Goal: Task Accomplishment & Management: Use online tool/utility

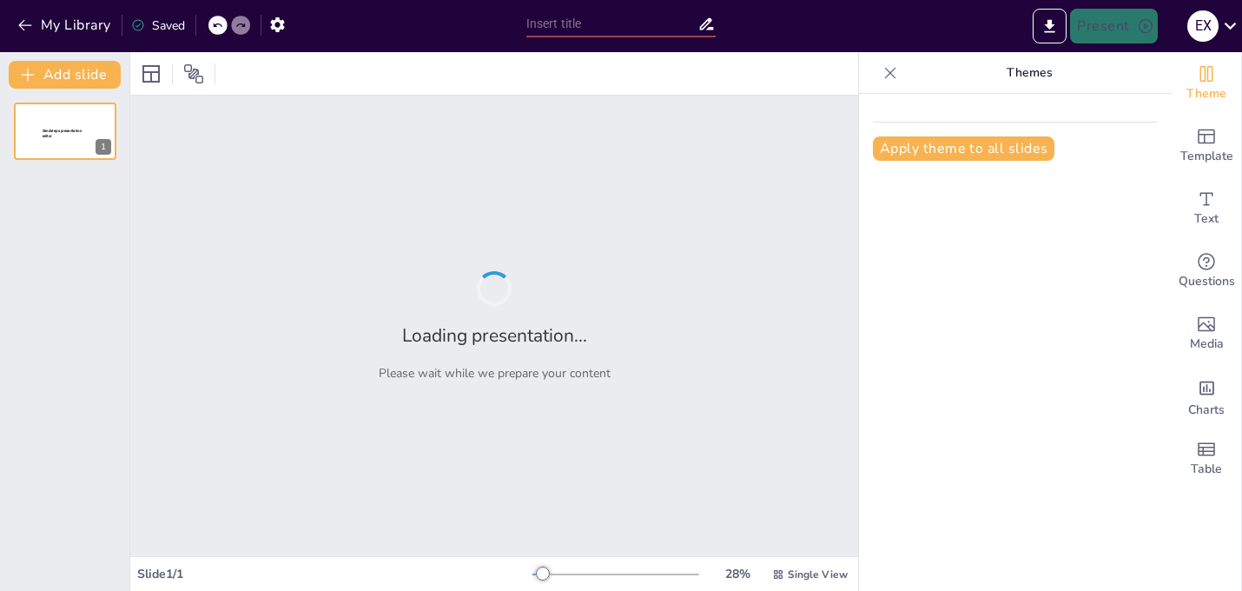
type input "Arquiteturas de Serviços na Nuvem: Uma Abordagem sobre IaaS, PaaS e SaaS"
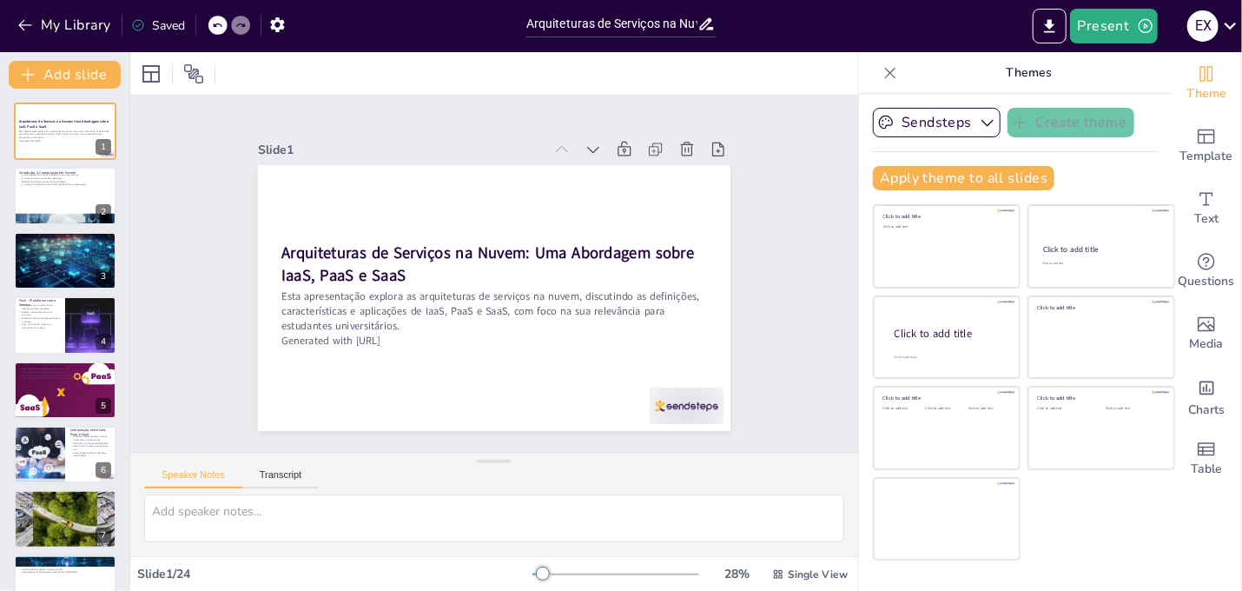
checkbox input "true"
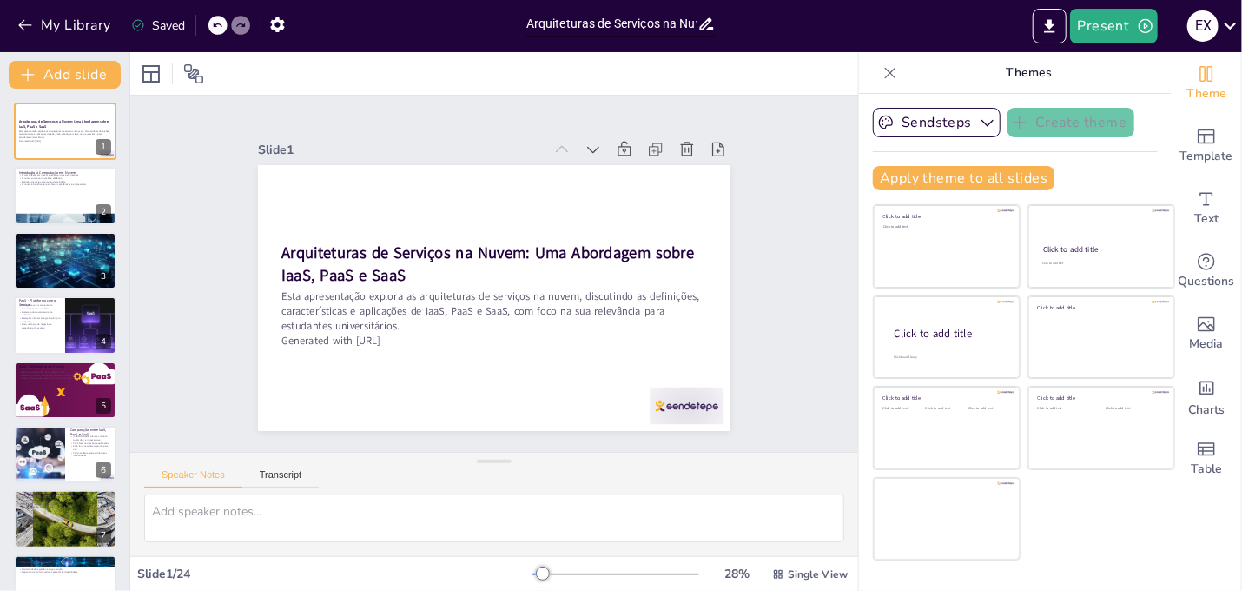
checkbox input "true"
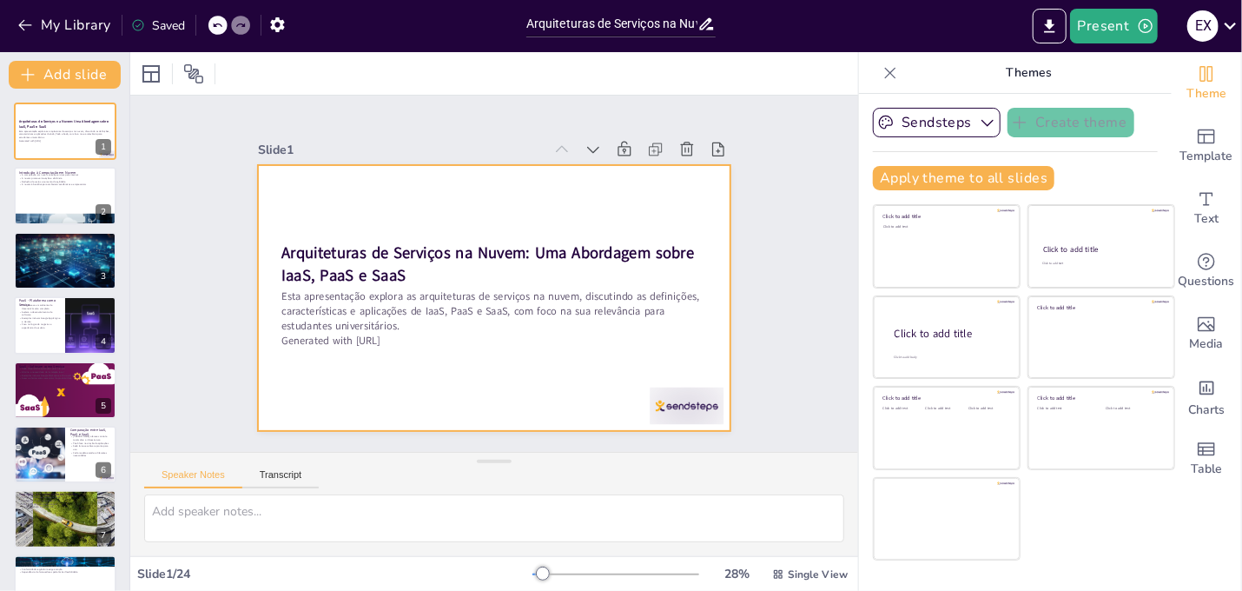
checkbox input "true"
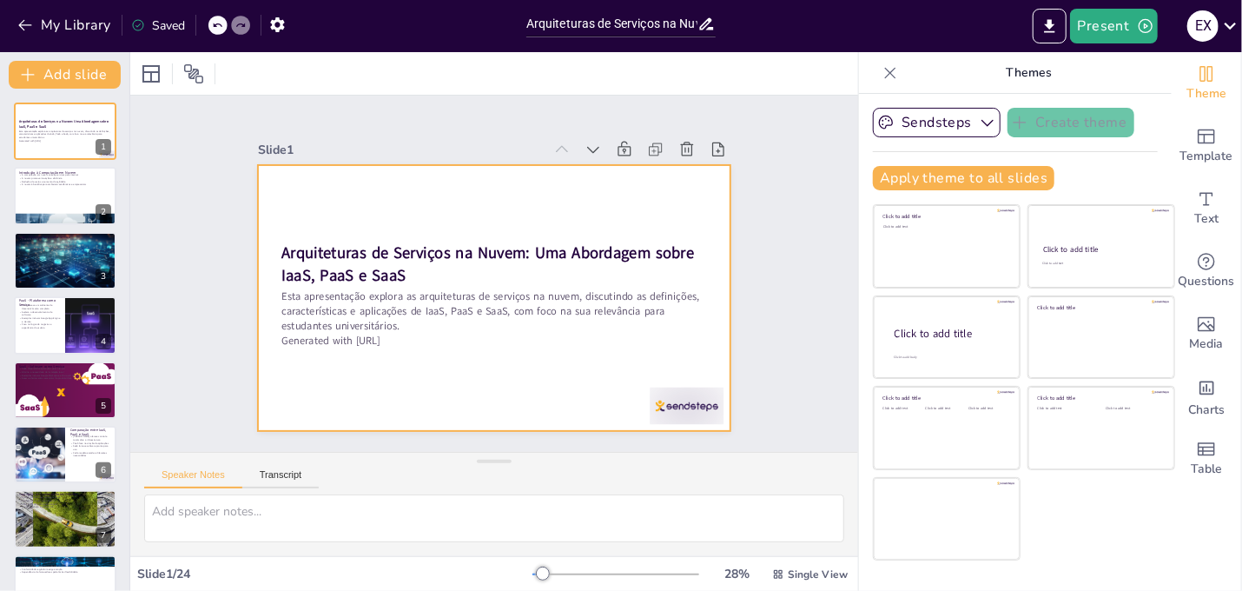
checkbox input "true"
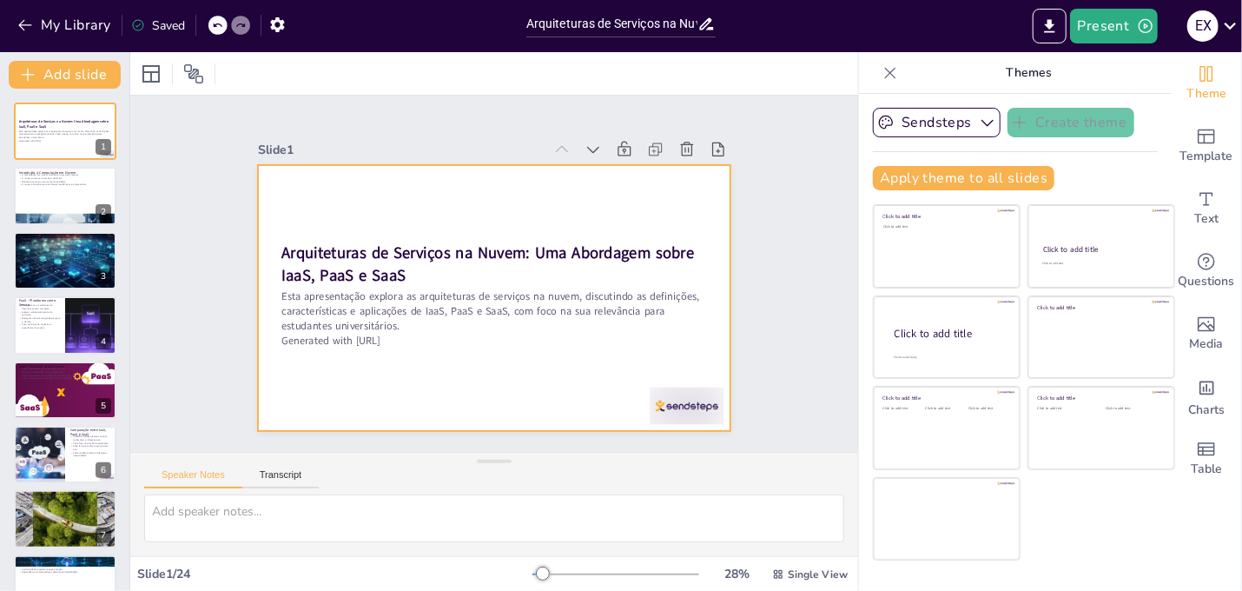
checkbox input "true"
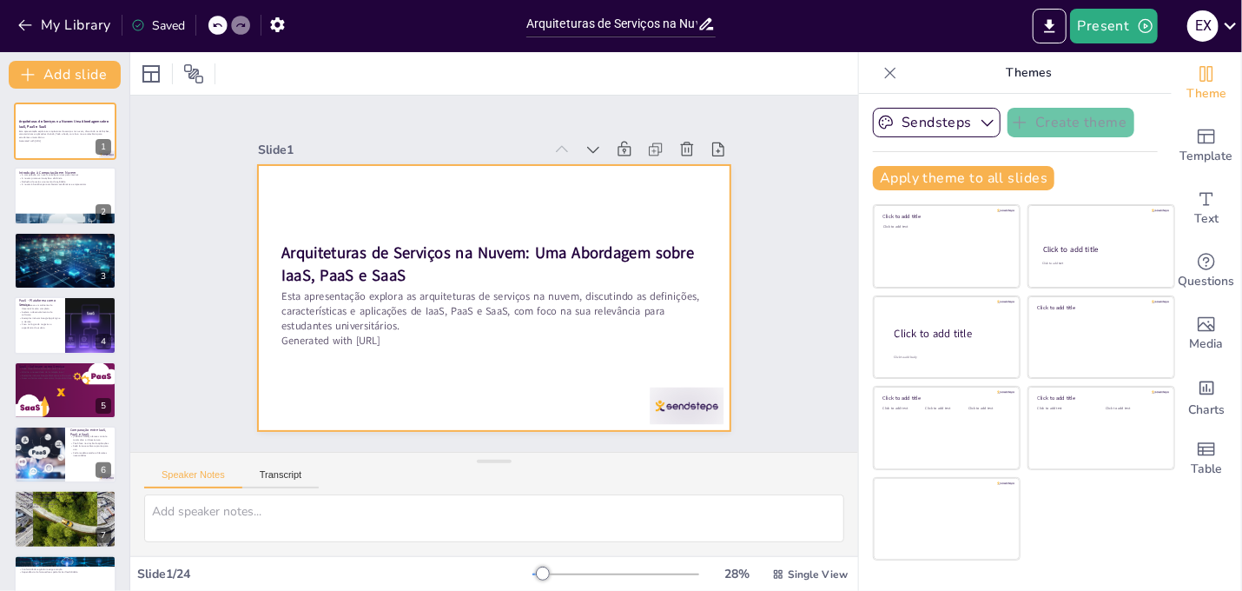
checkbox input "true"
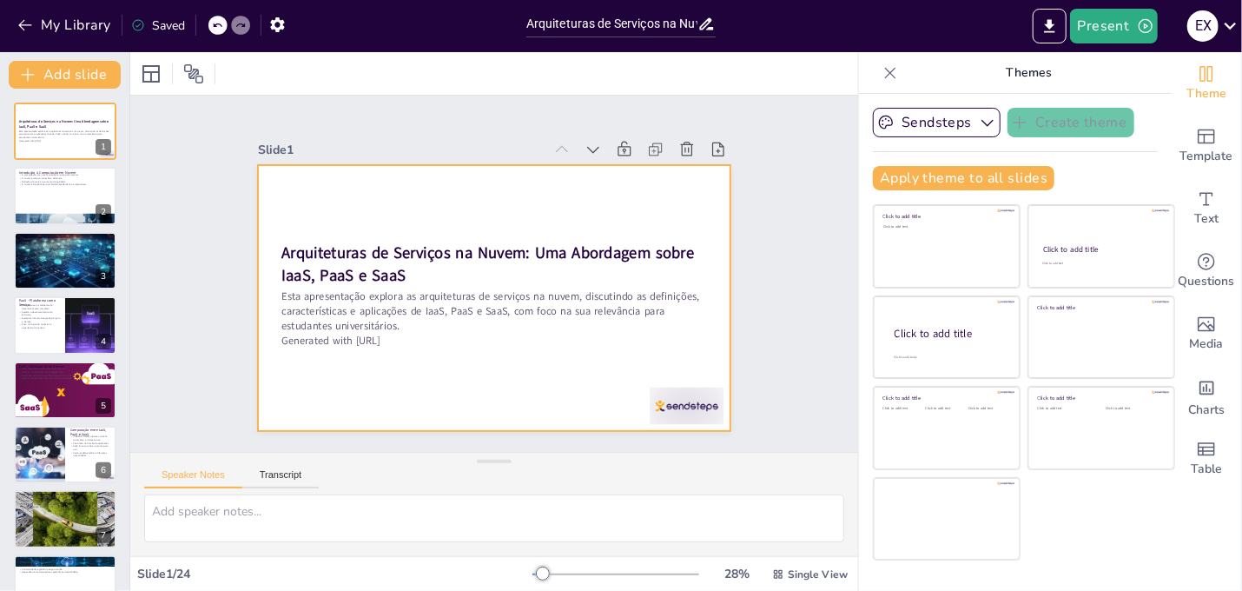
checkbox input "true"
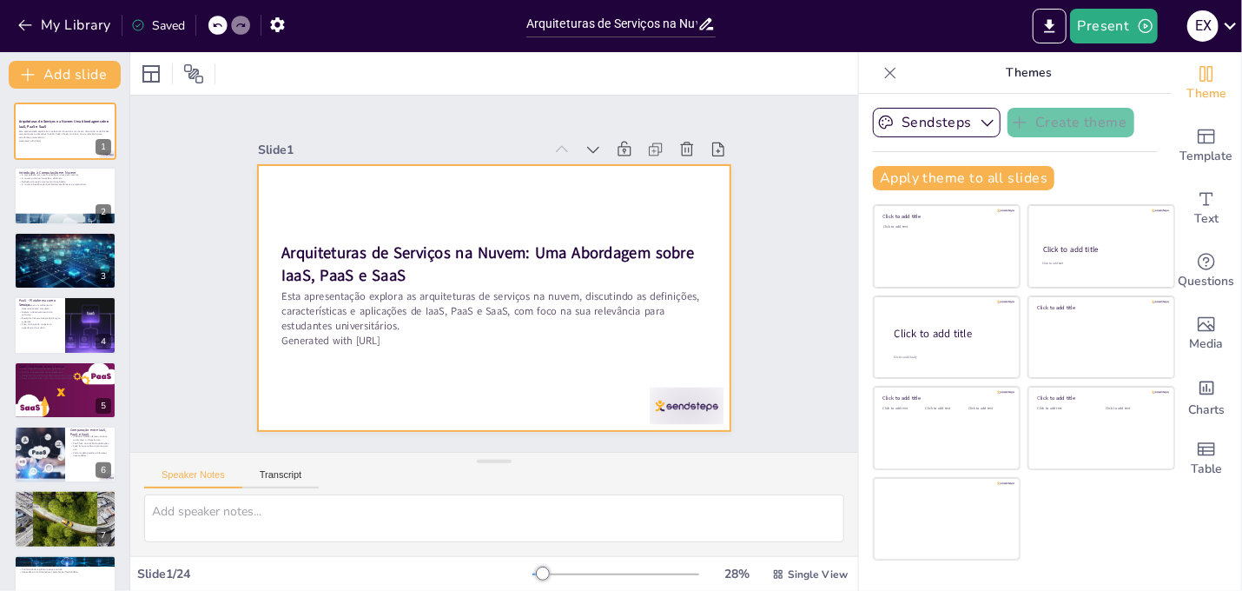
checkbox input "true"
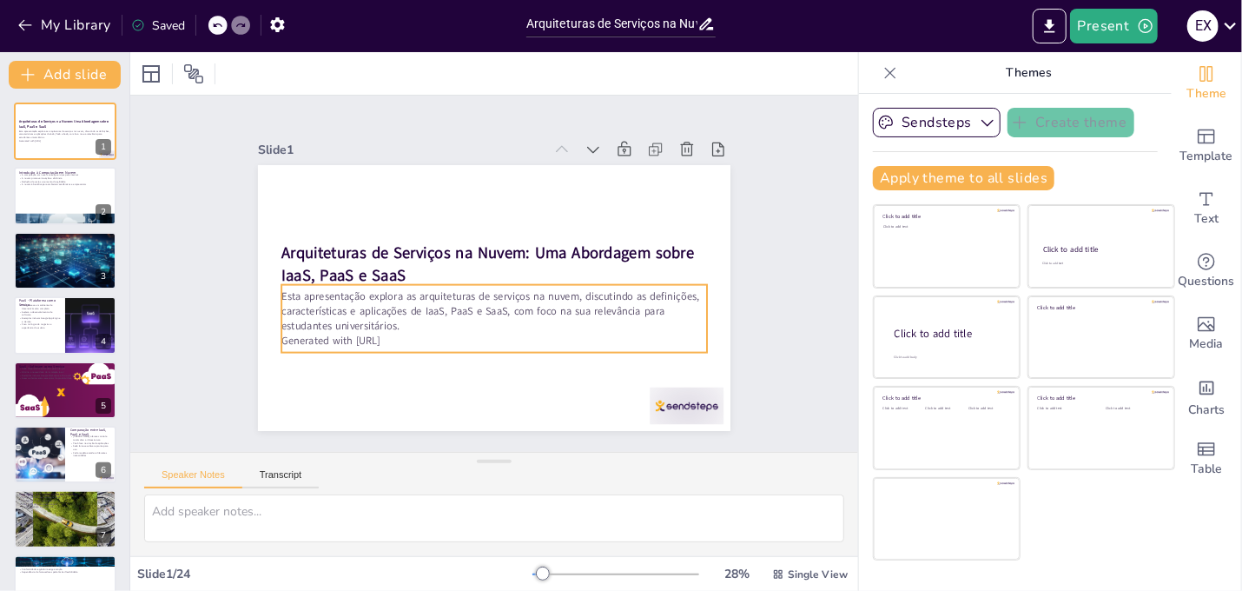
checkbox input "true"
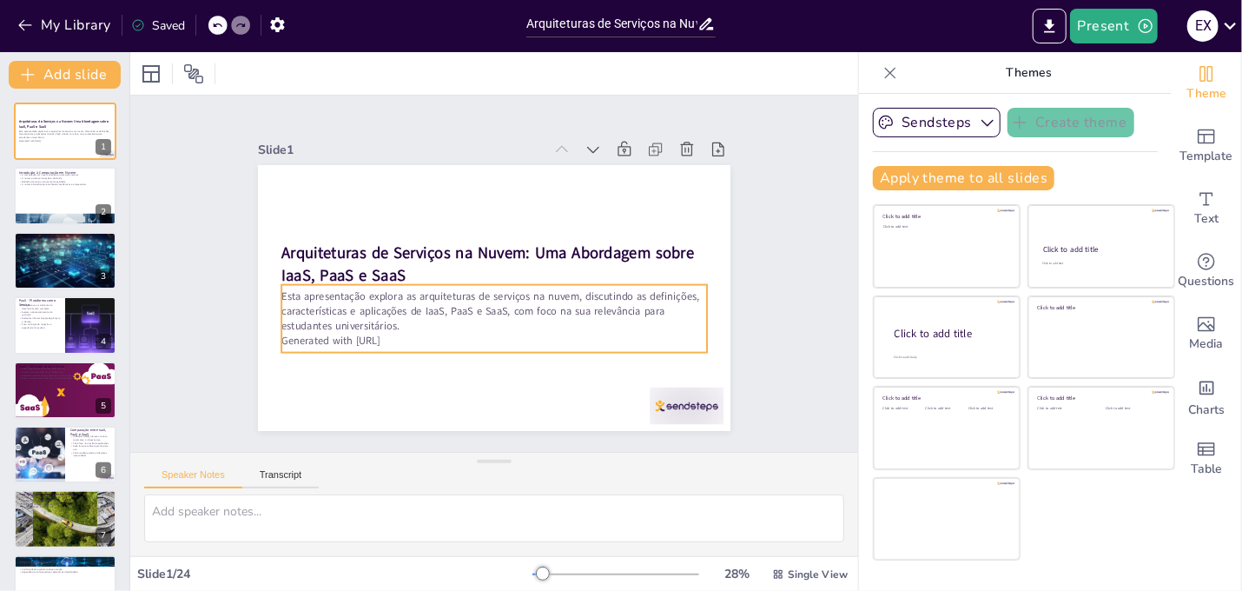
checkbox input "true"
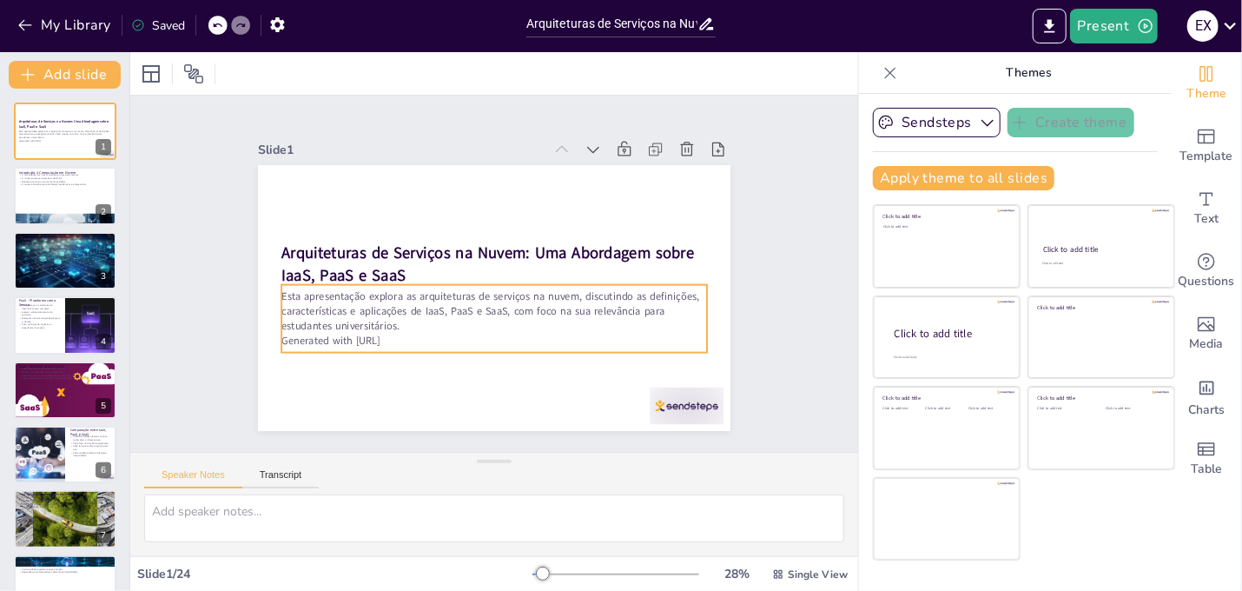
checkbox input "true"
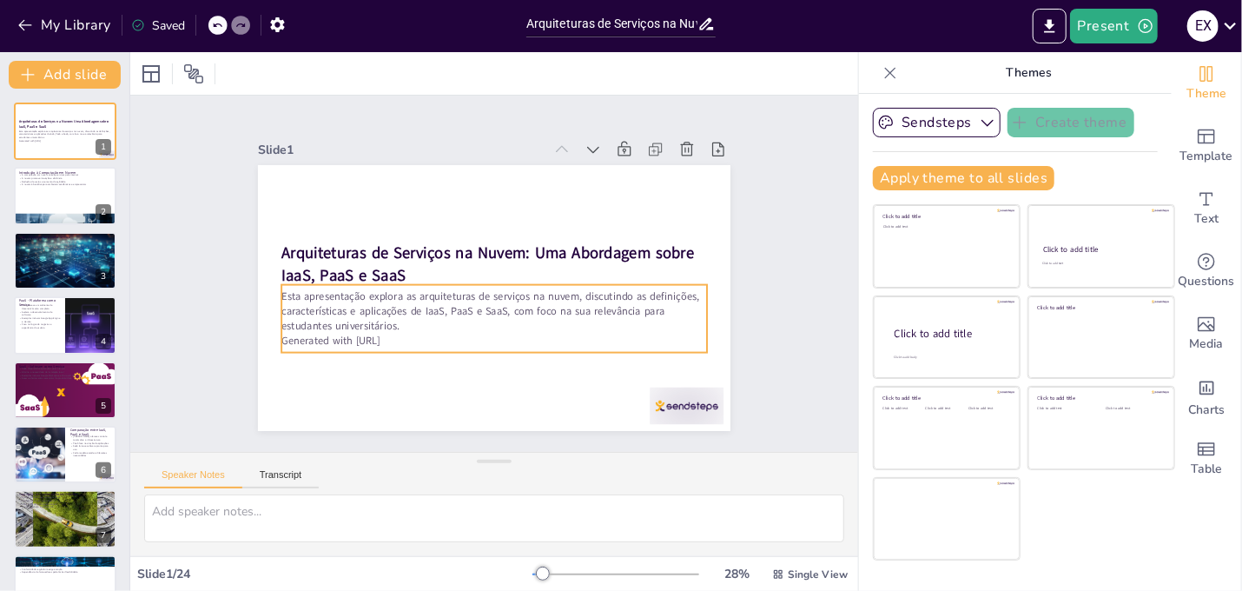
checkbox input "true"
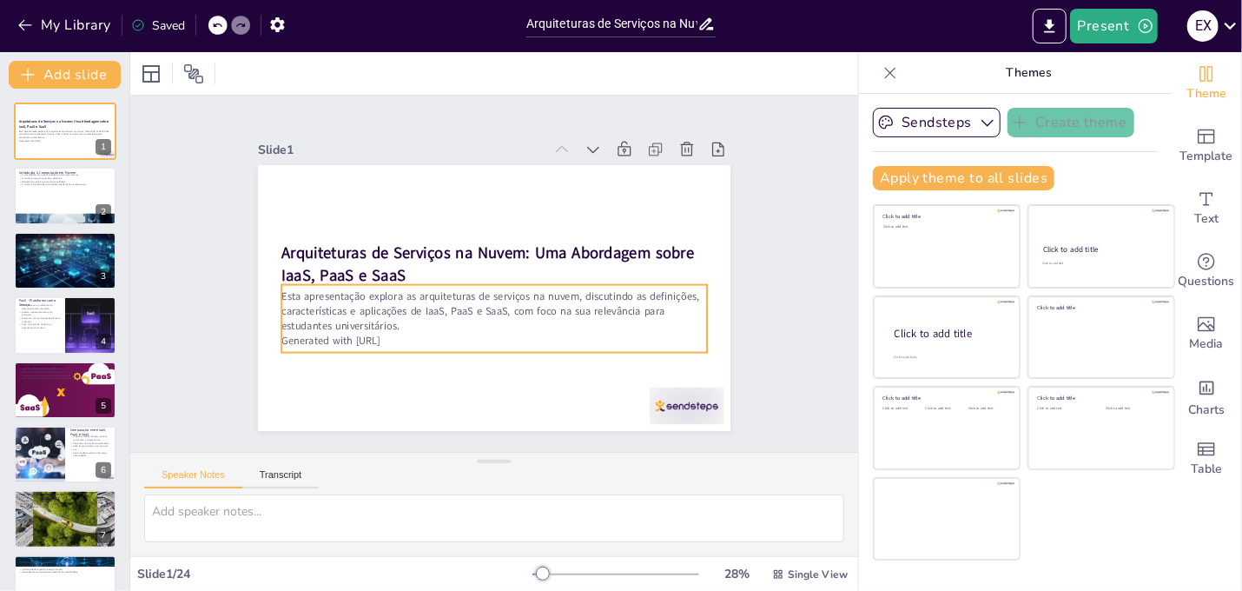
checkbox input "true"
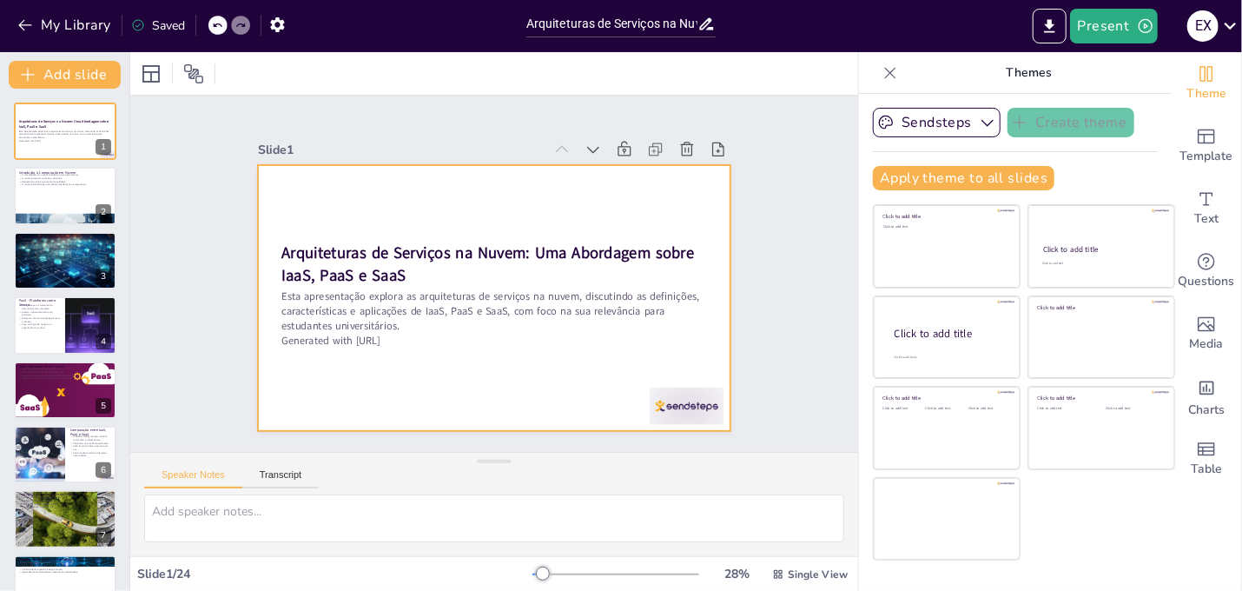
checkbox input "true"
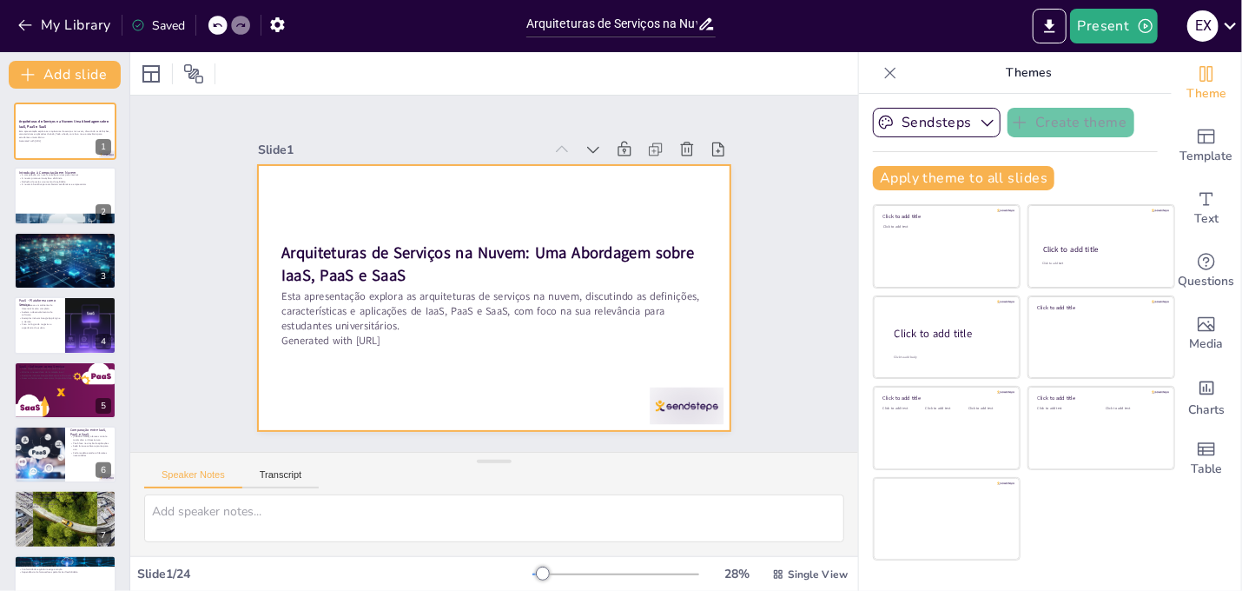
checkbox input "true"
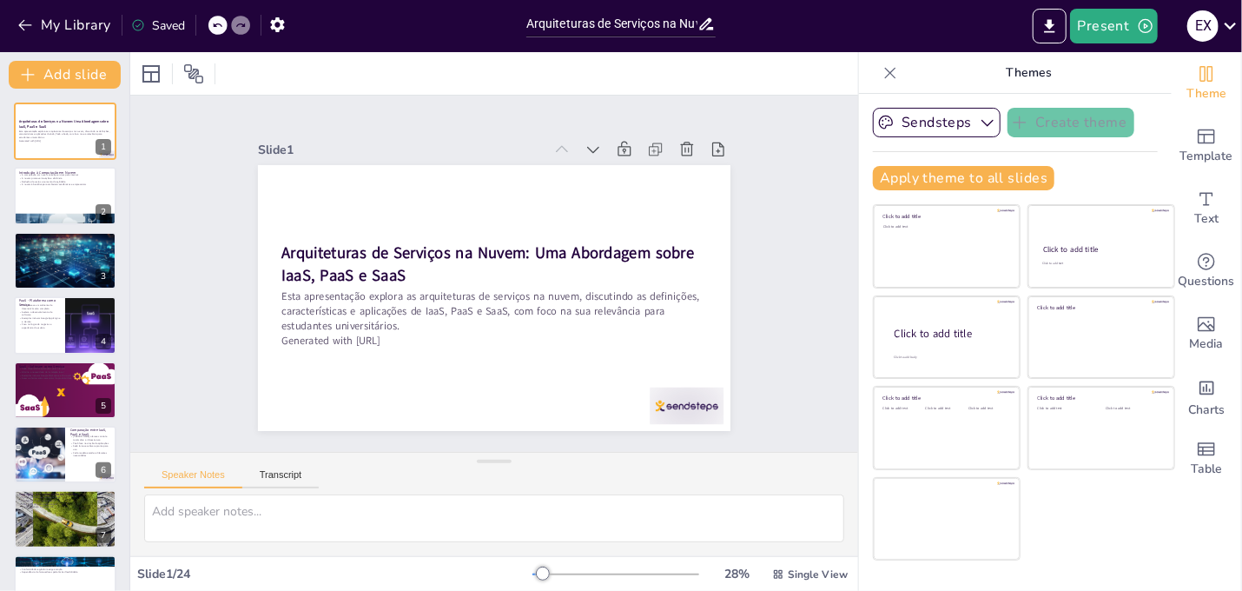
checkbox input "true"
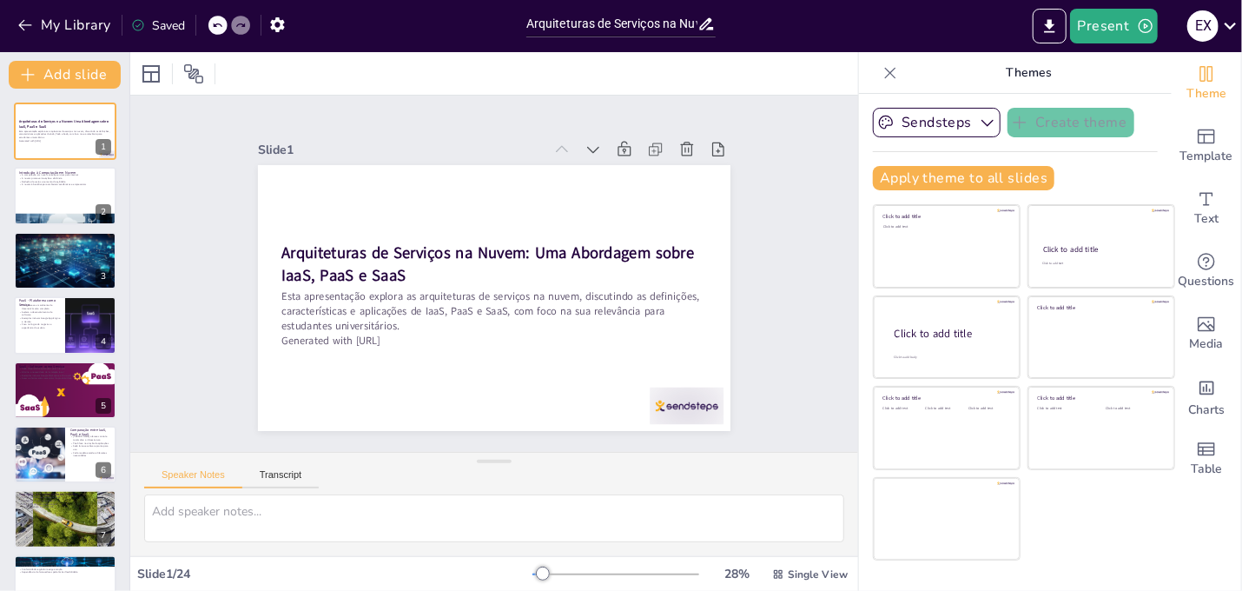
checkbox input "true"
click at [723, 207] on div "Slide 1 Arquiteturas de Serviços na Nuvem: Uma Abordagem sobre IaaS, PaaS e Saa…" at bounding box center [494, 274] width 599 height 372
checkbox input "true"
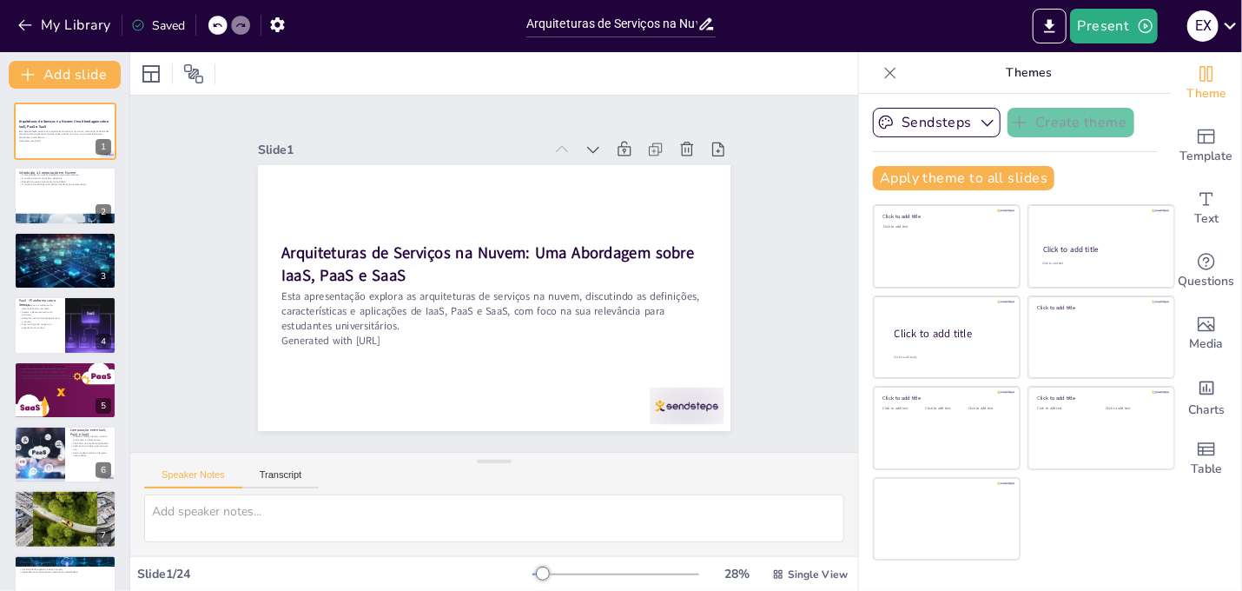
checkbox input "true"
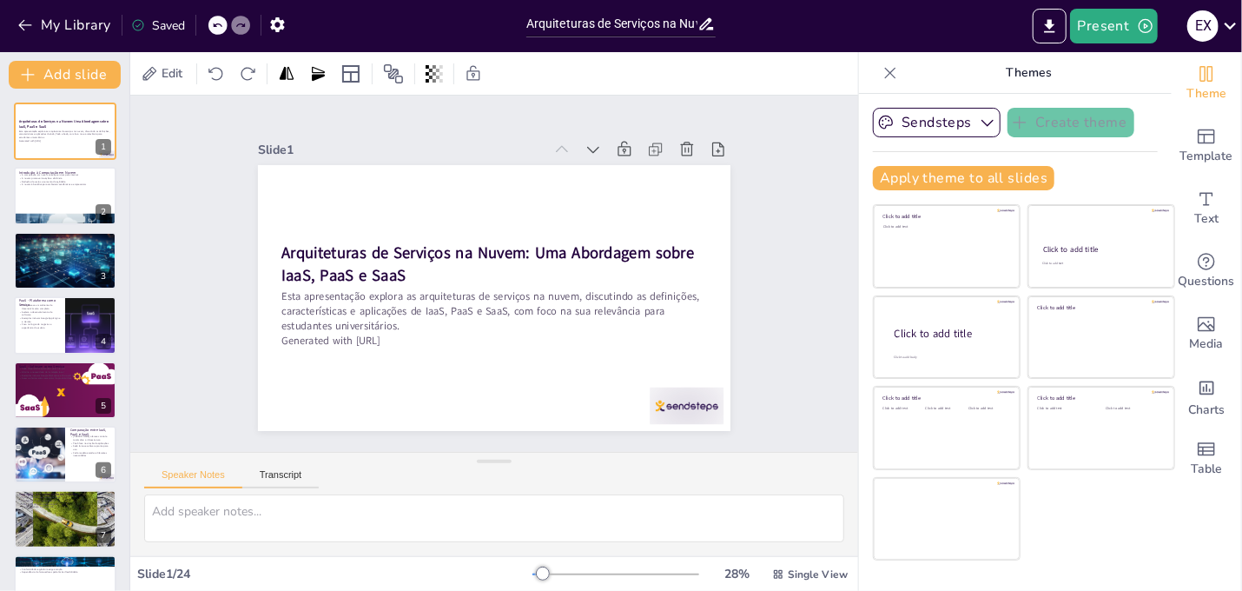
checkbox input "true"
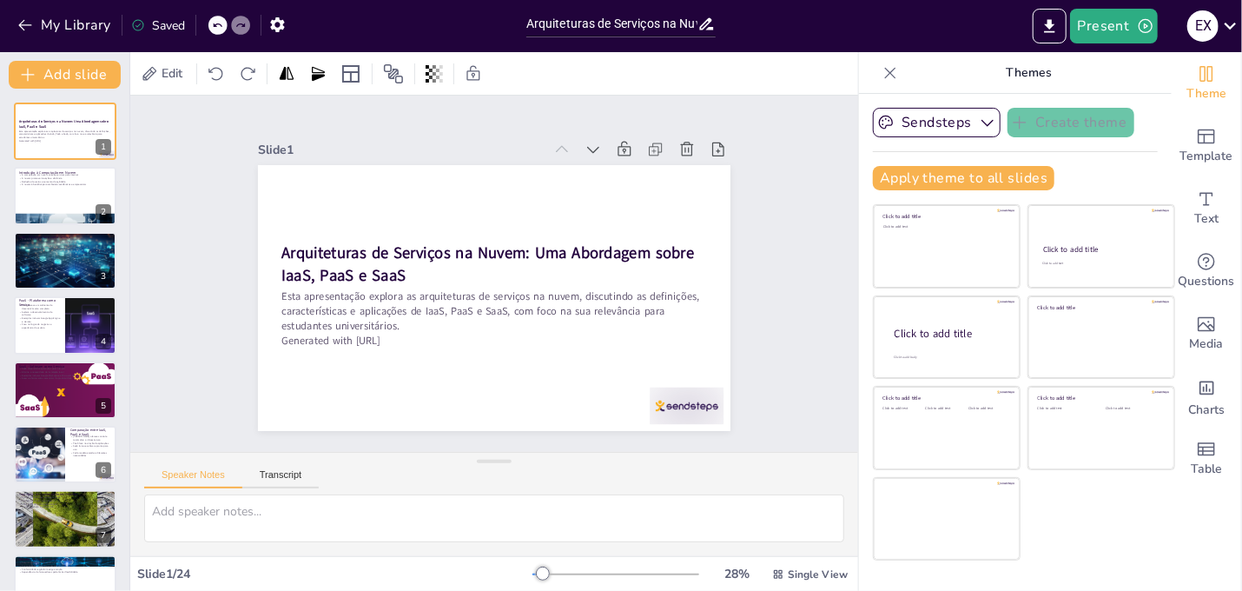
checkbox input "true"
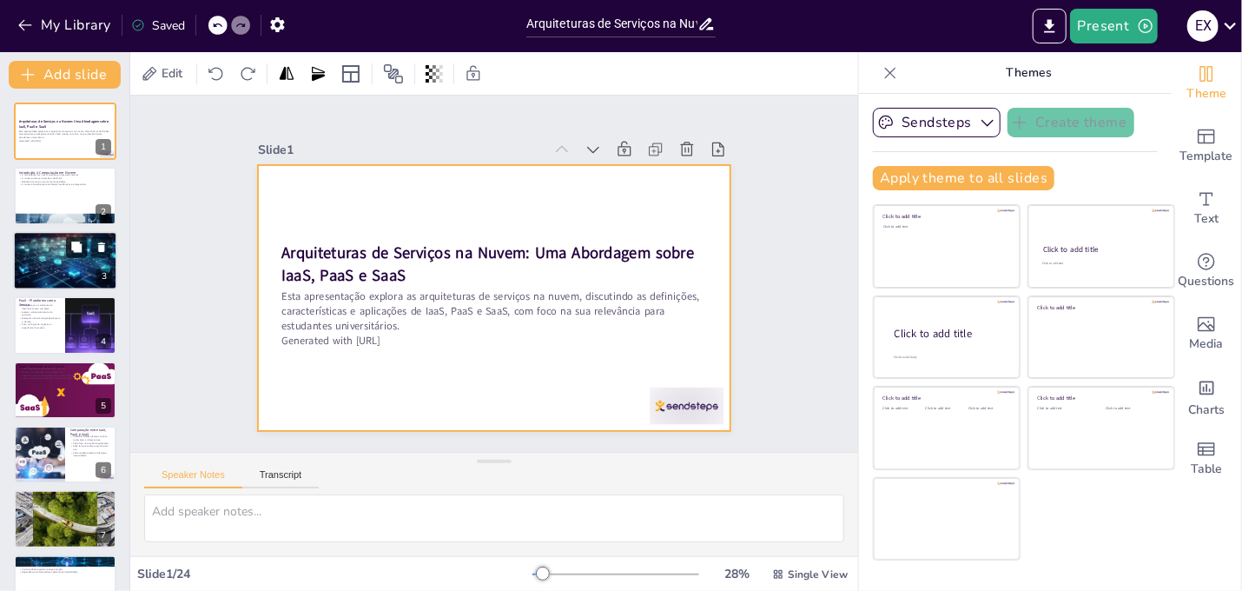
checkbox input "true"
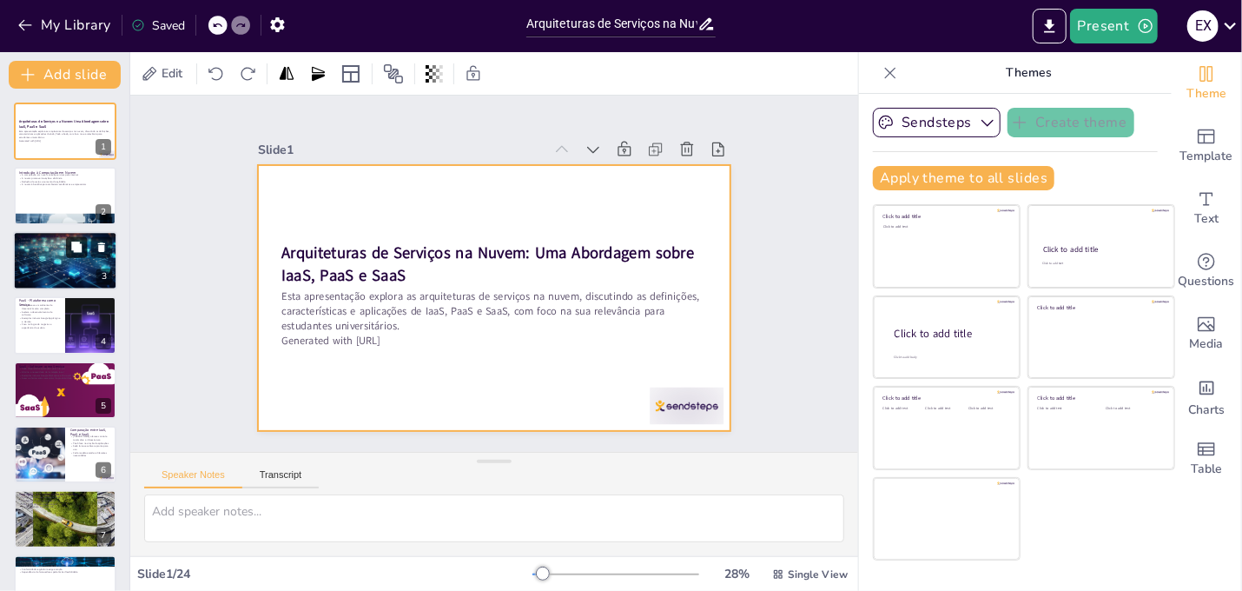
checkbox input "true"
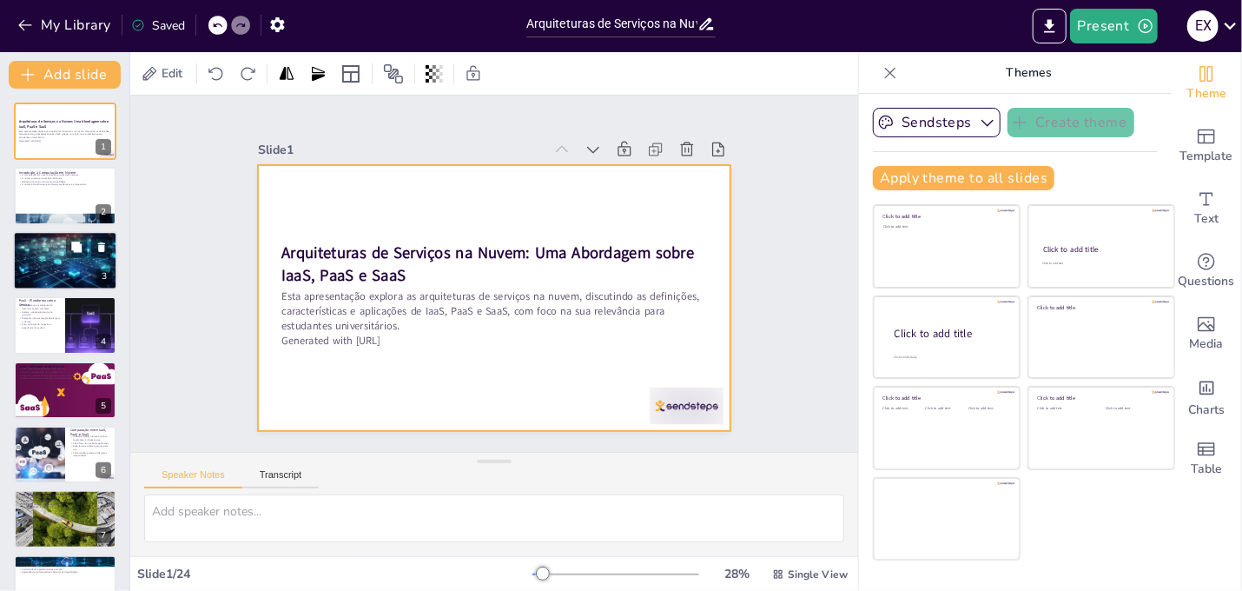
checkbox input "true"
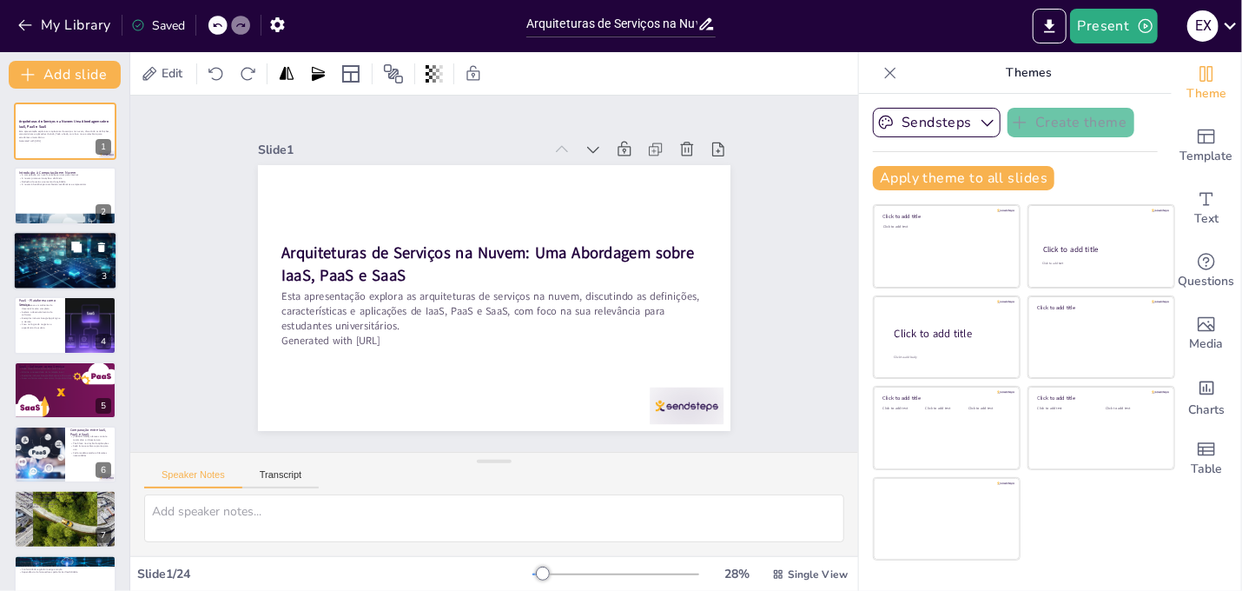
checkbox input "true"
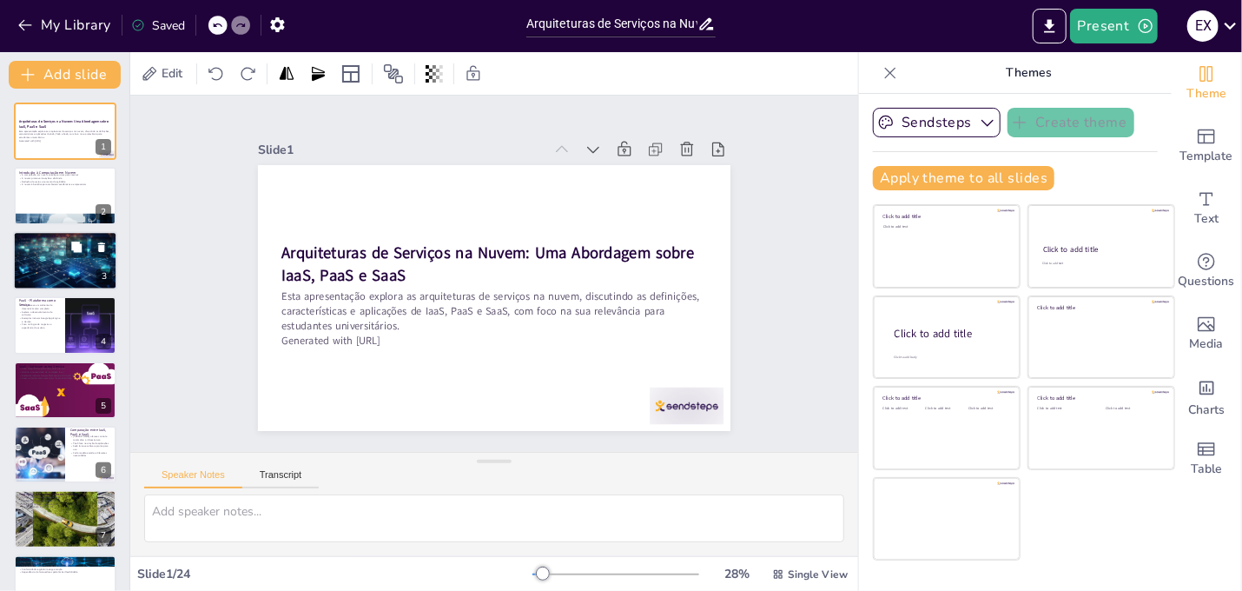
checkbox input "true"
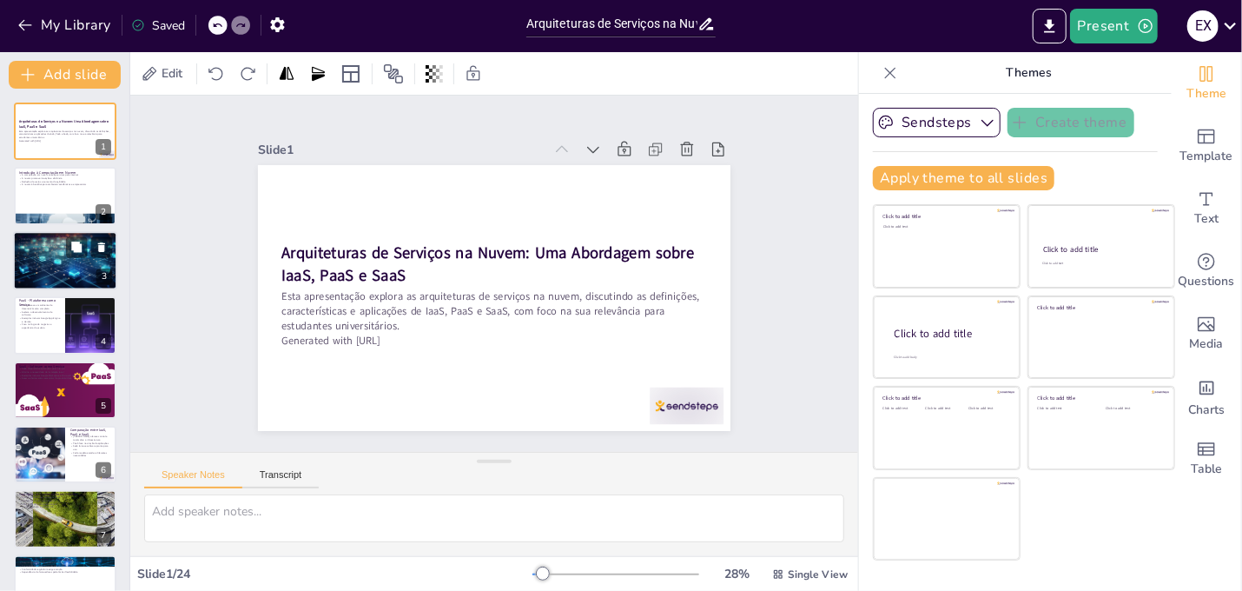
checkbox input "true"
click at [47, 256] on div at bounding box center [65, 260] width 105 height 59
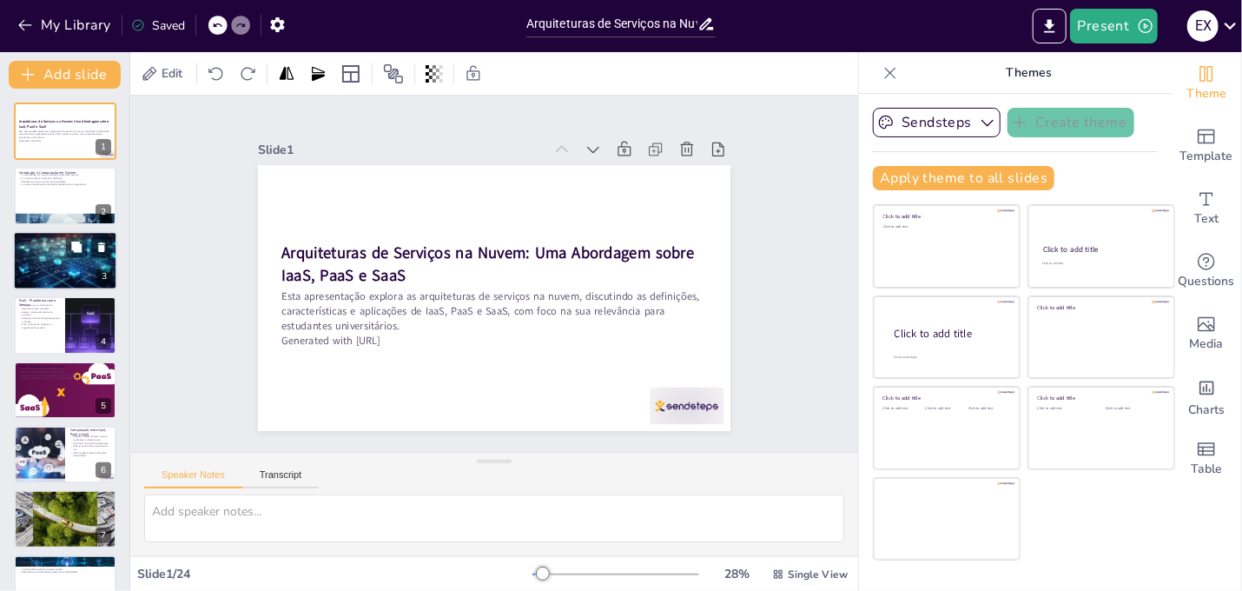
checkbox input "true"
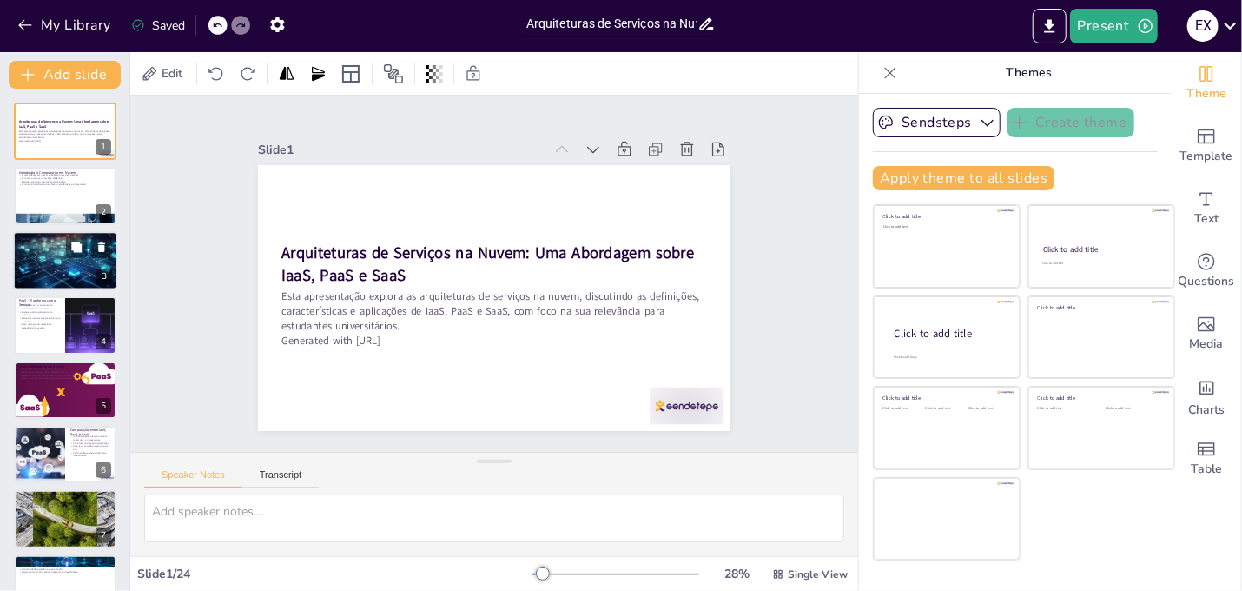
checkbox input "true"
type textarea "O controle total sobre a infraestrutura permite que as empresas personalizem se…"
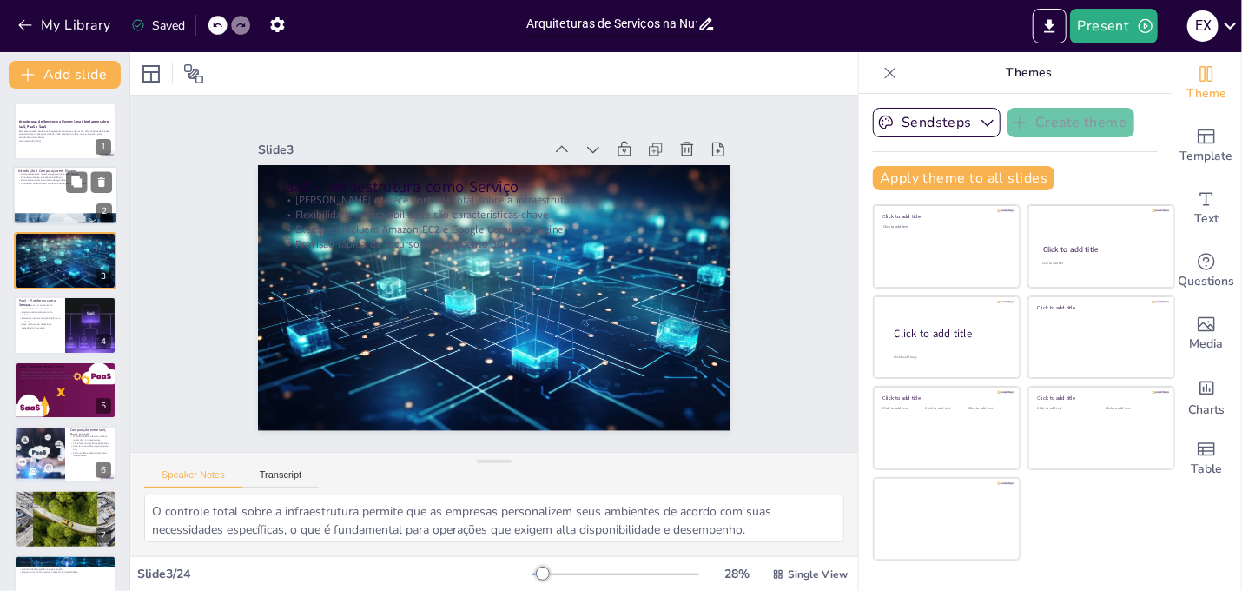
checkbox input "true"
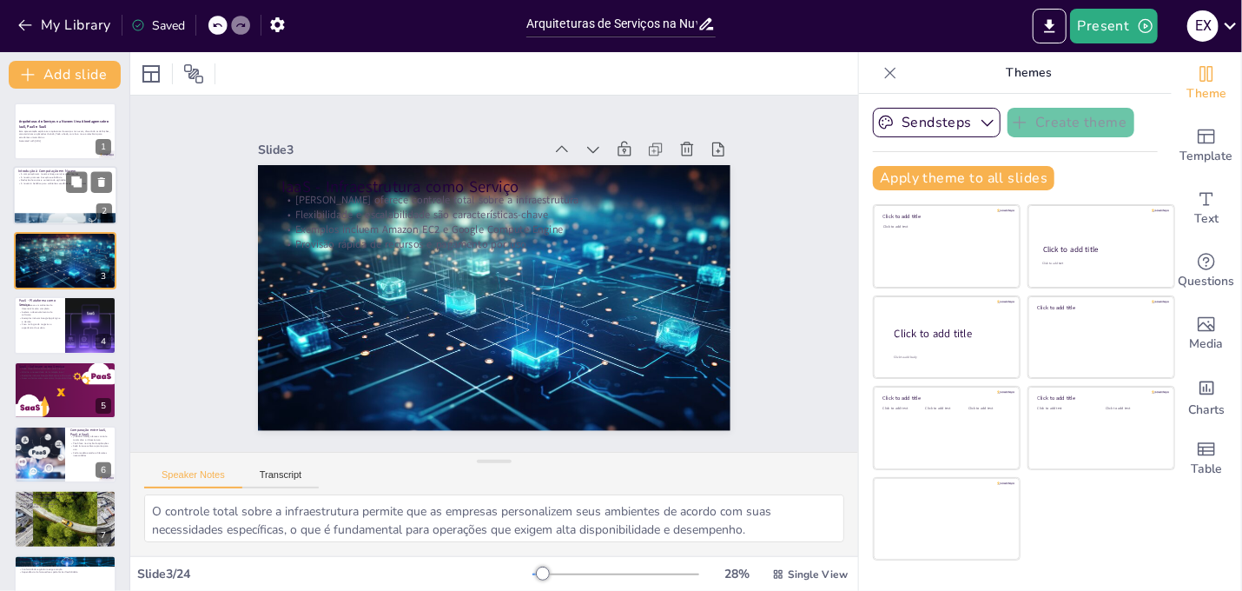
checkbox input "true"
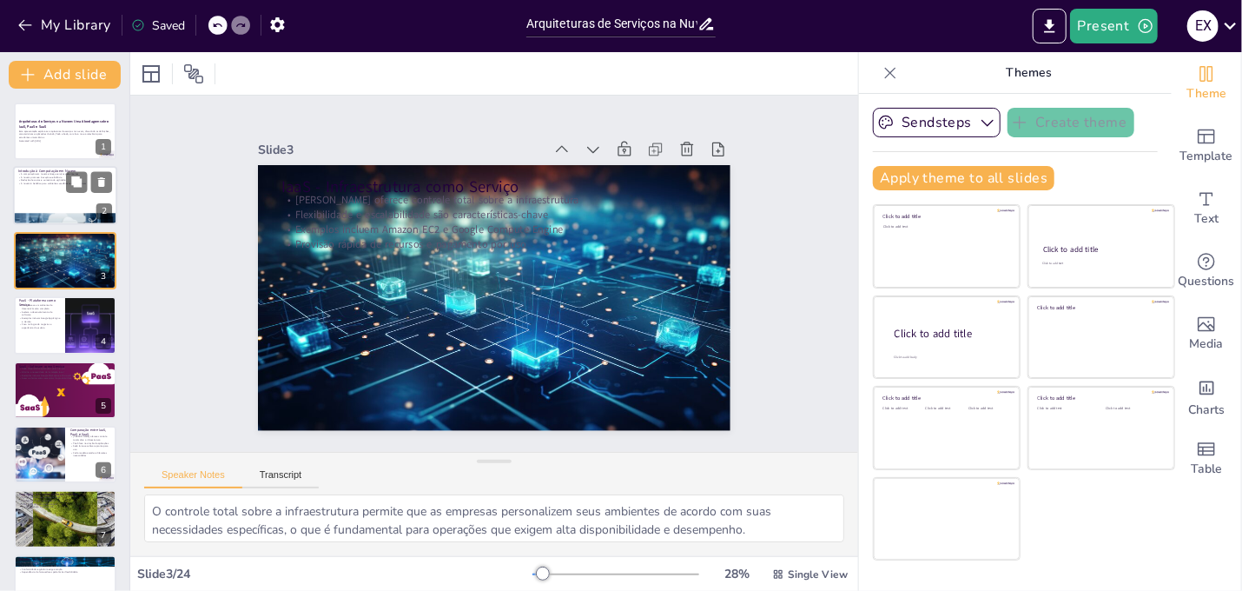
checkbox input "true"
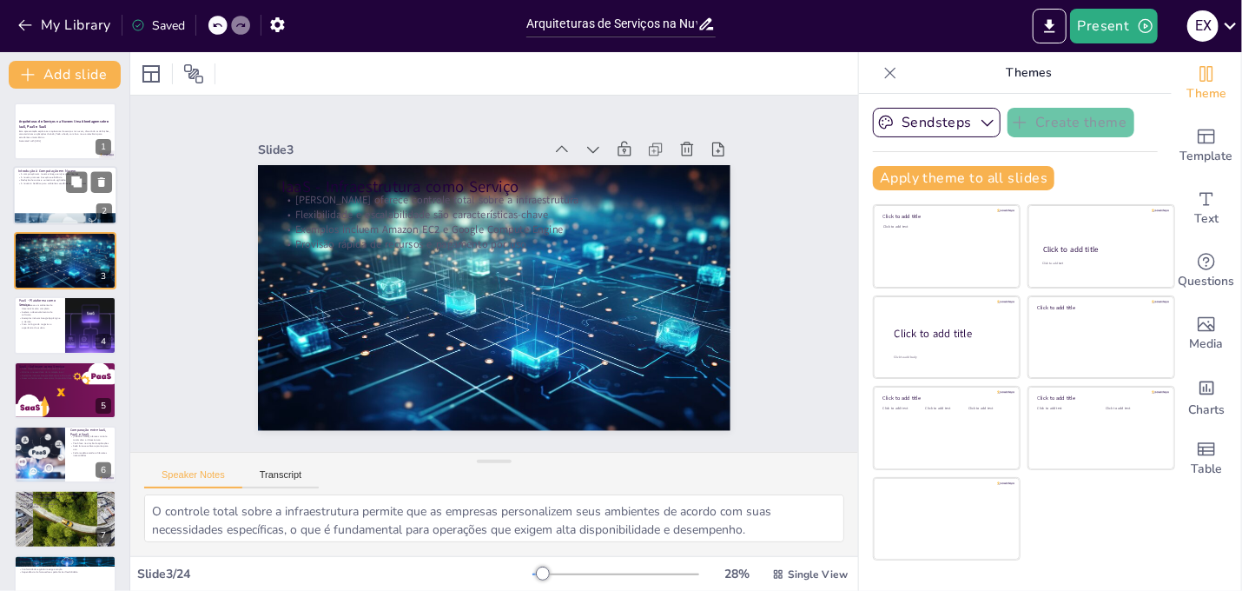
checkbox input "true"
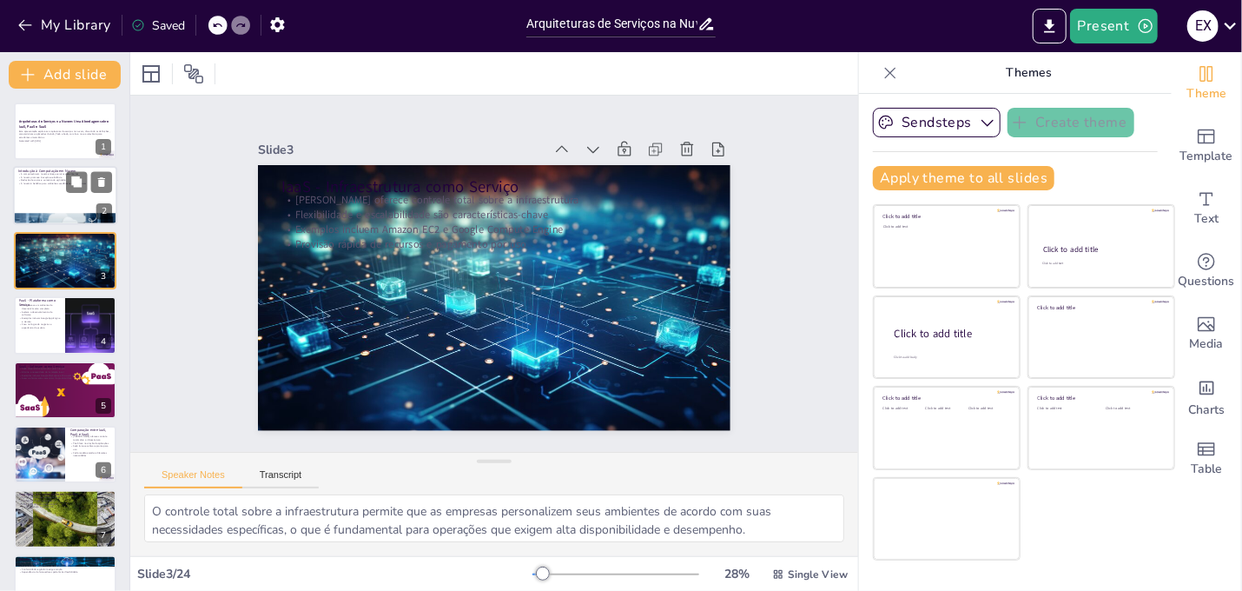
checkbox input "true"
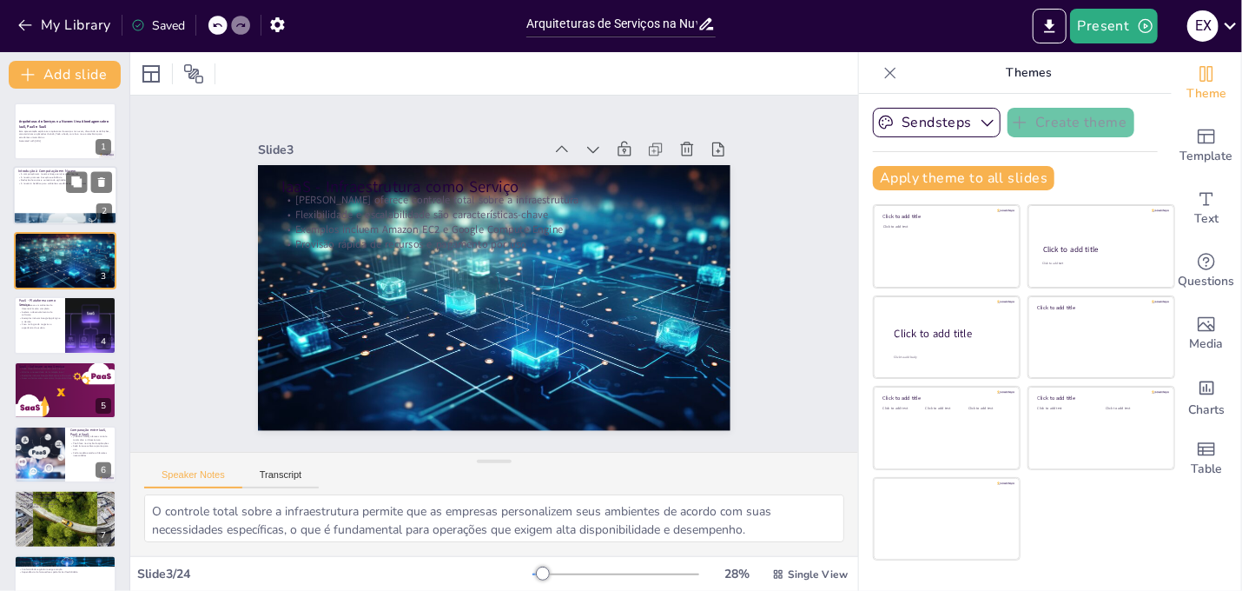
checkbox input "true"
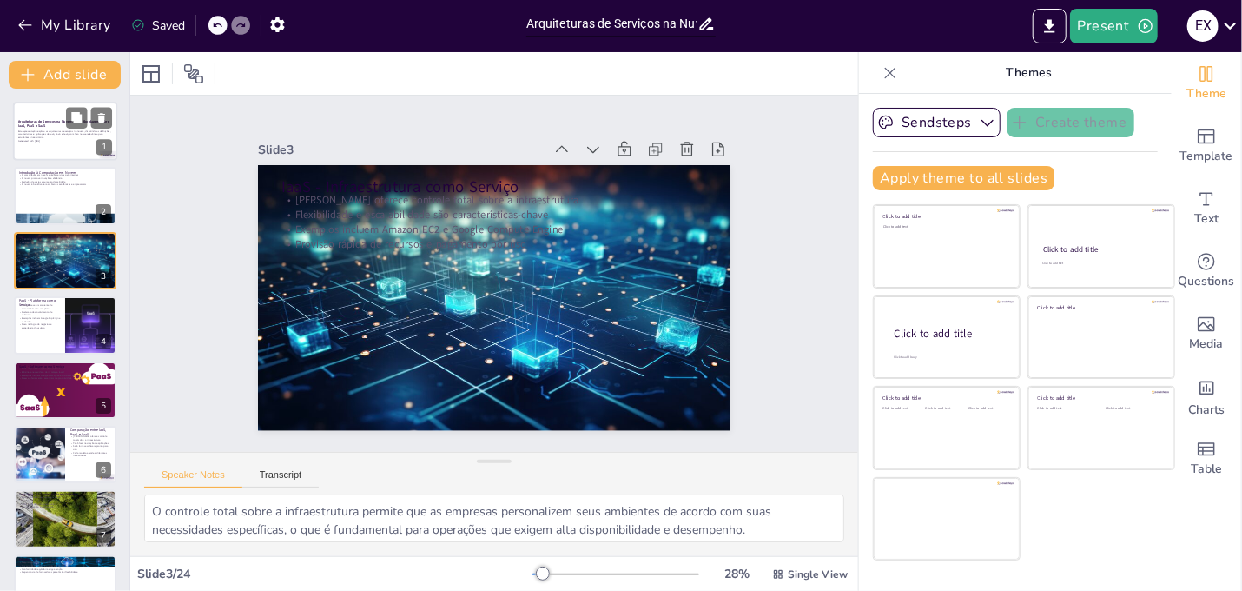
checkbox input "true"
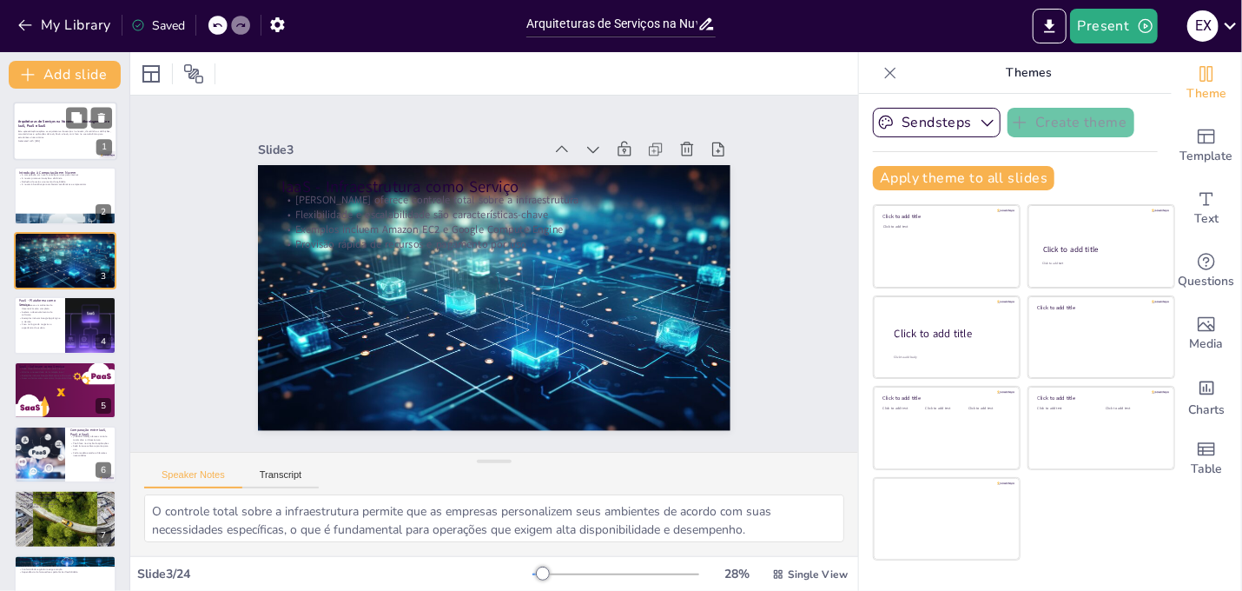
checkbox input "true"
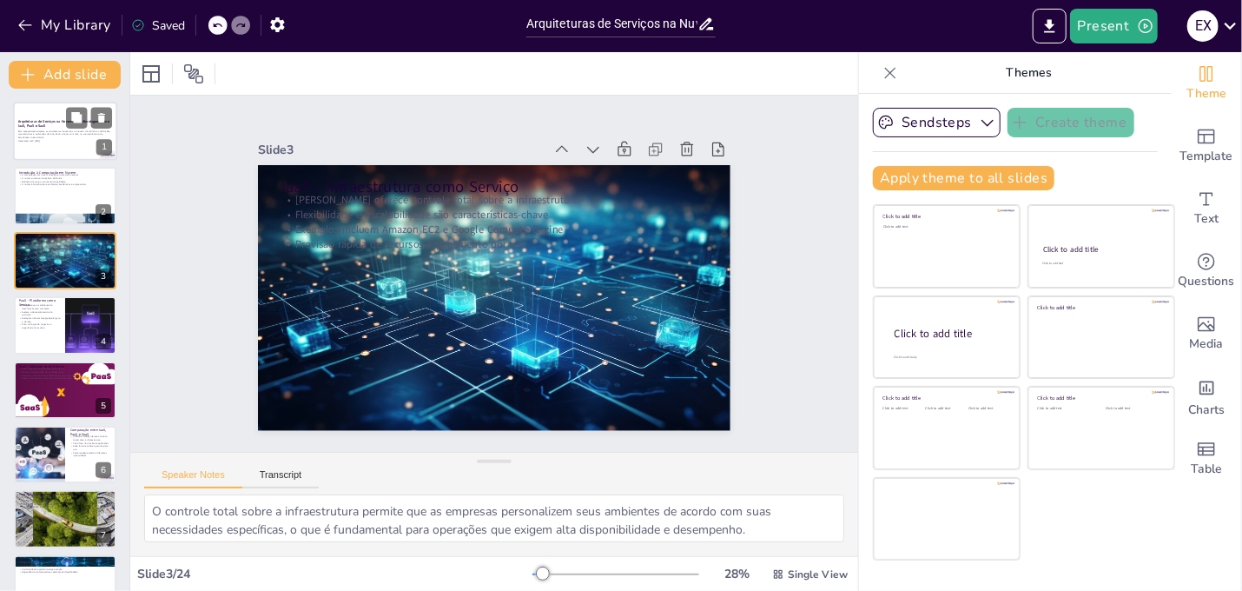
checkbox input "true"
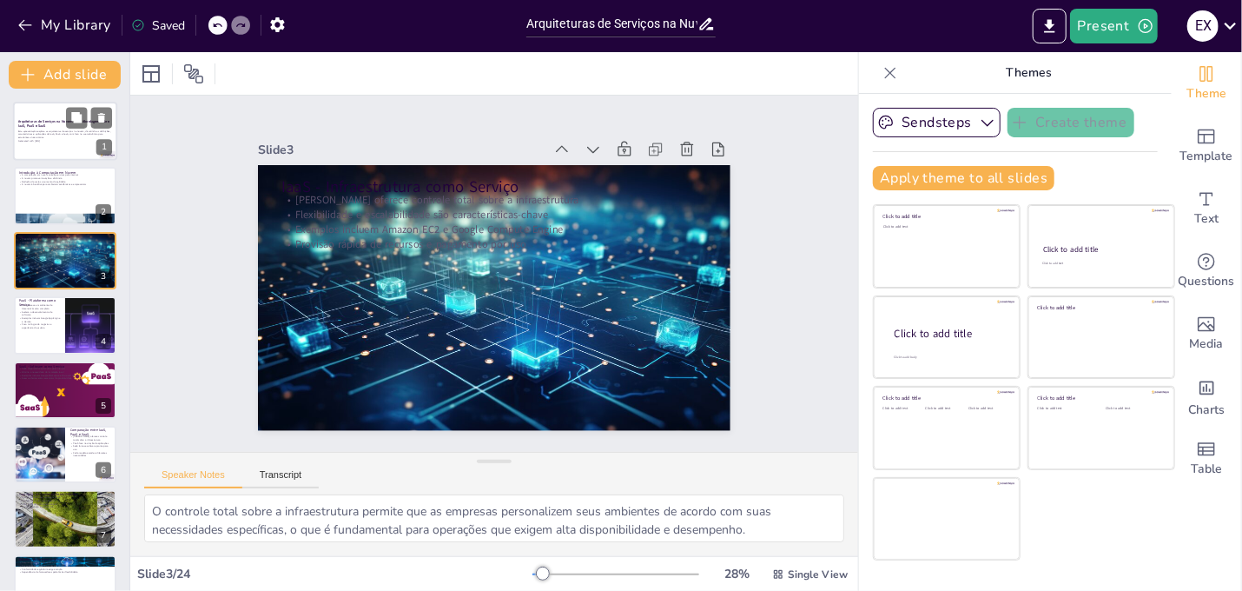
checkbox input "true"
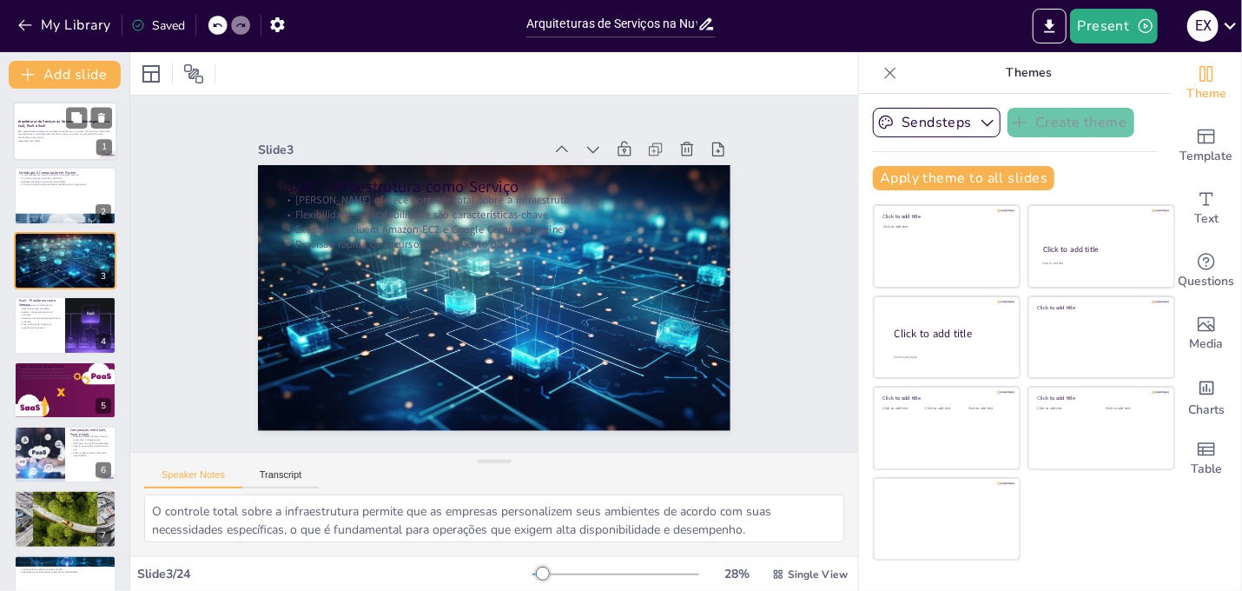
checkbox input "true"
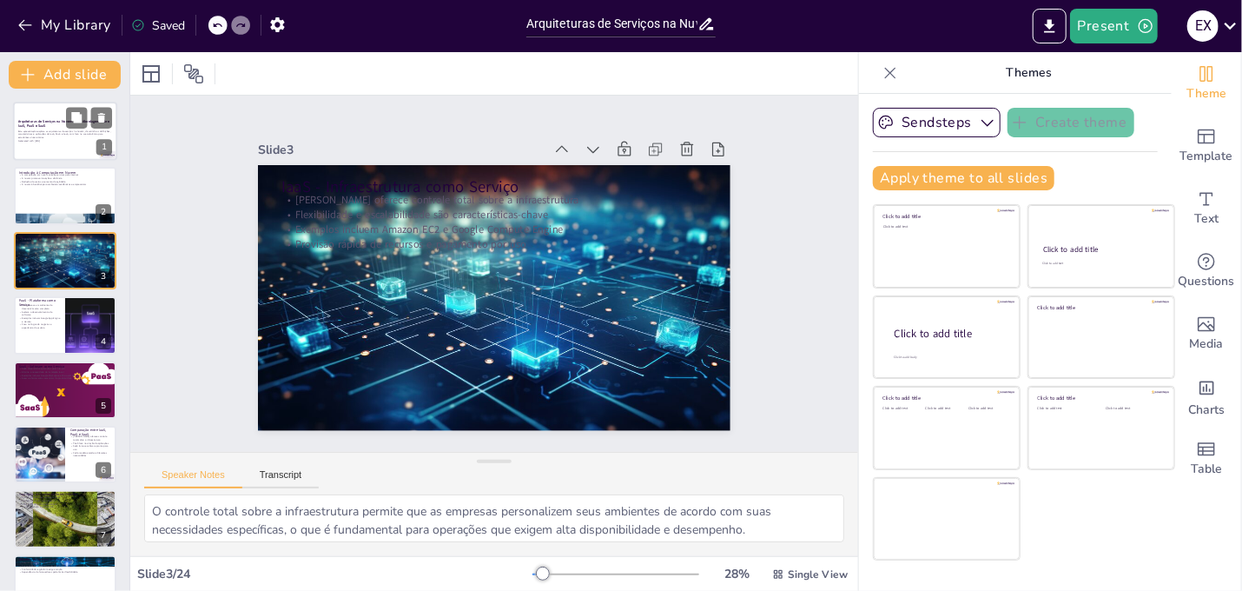
checkbox input "true"
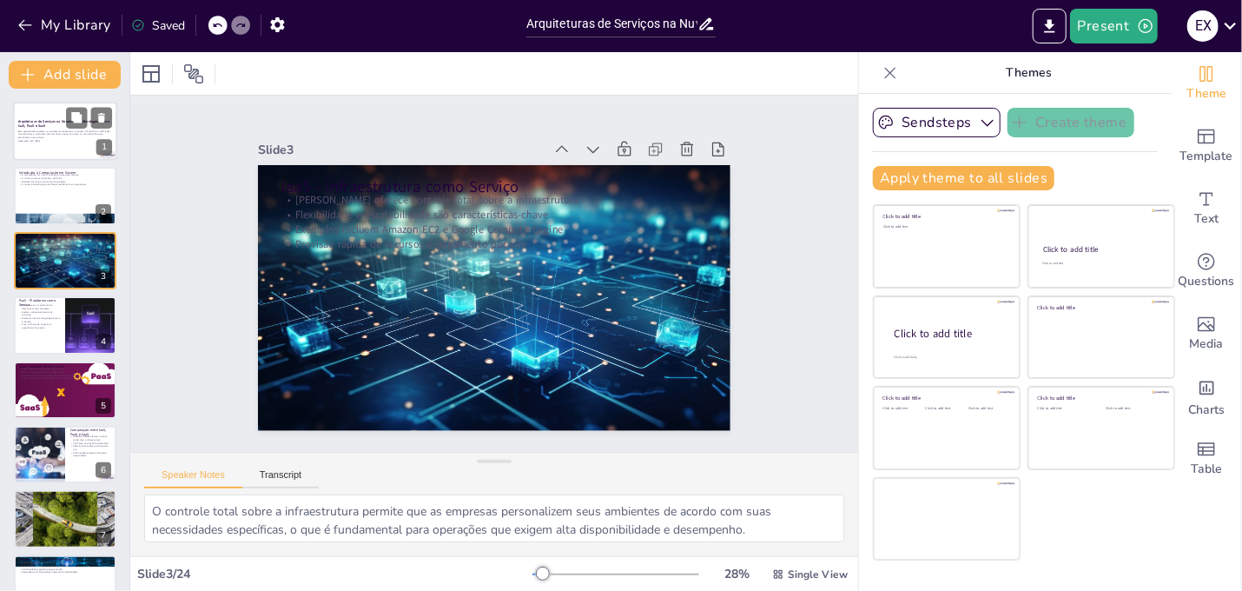
checkbox input "true"
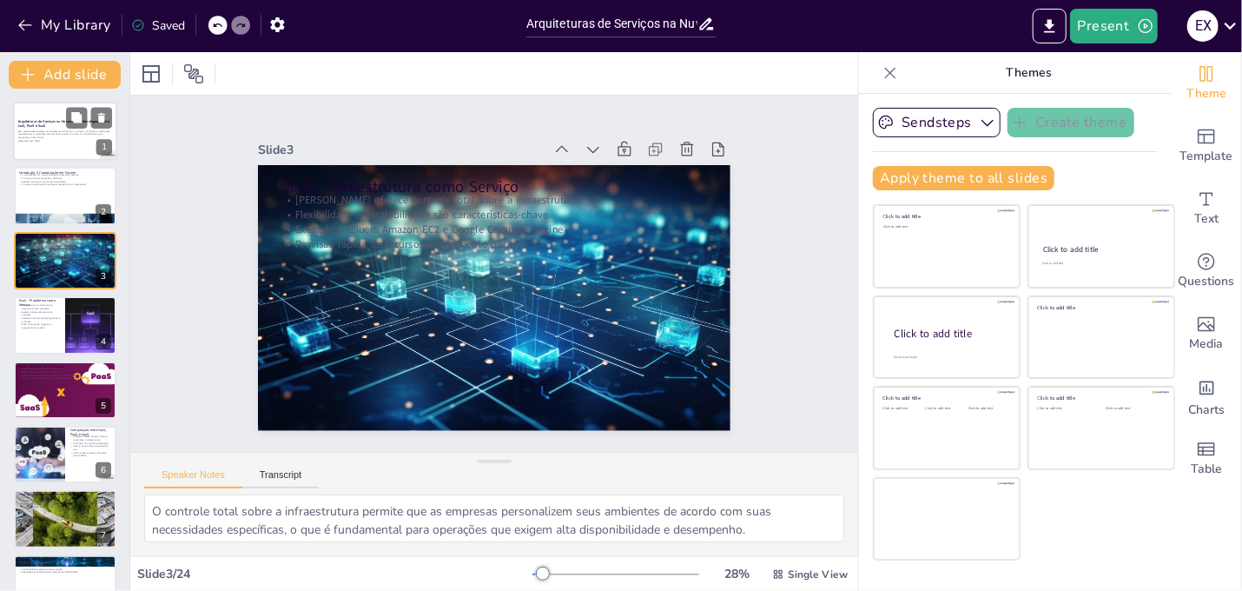
checkbox input "true"
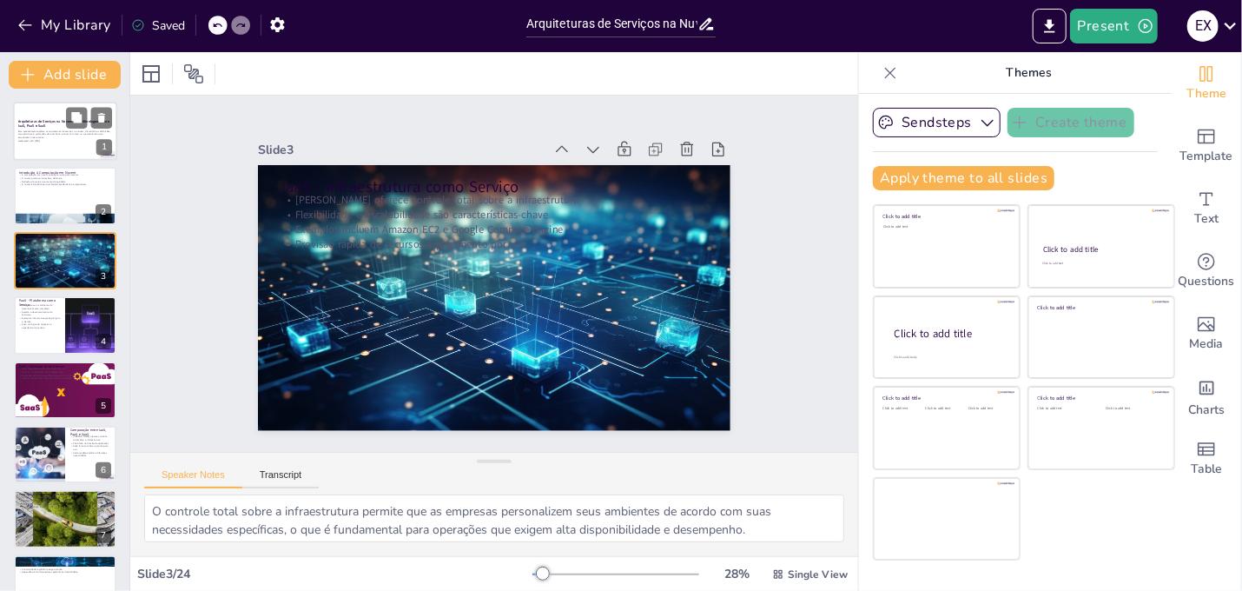
checkbox input "true"
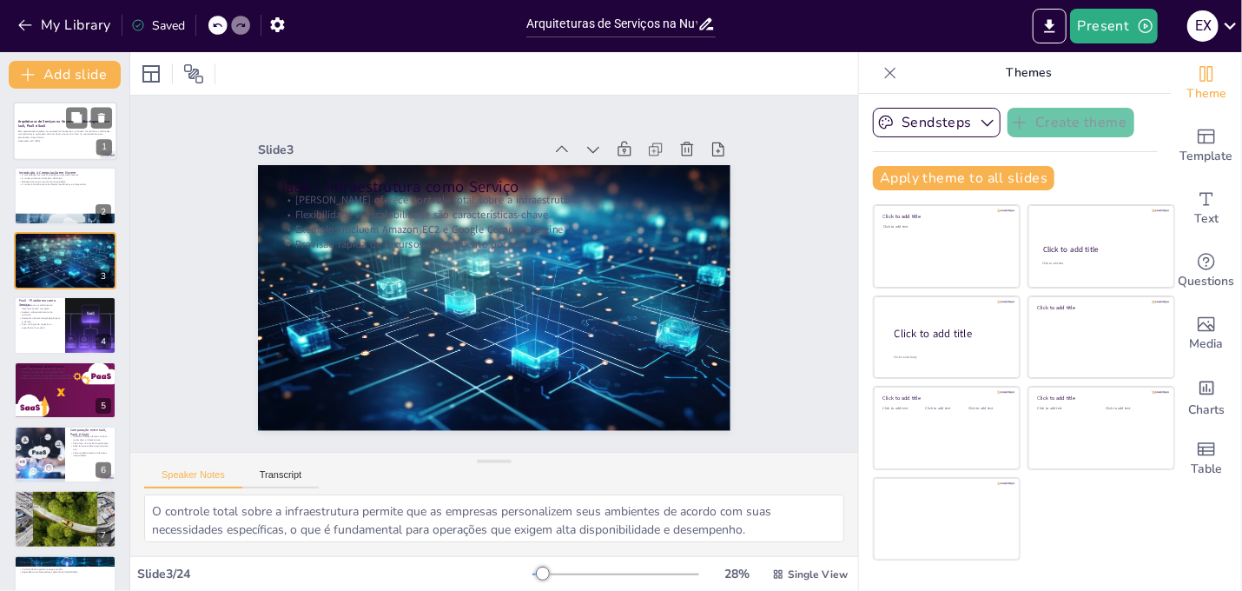
checkbox input "true"
click at [51, 138] on p "Esta apresentação explora as arquiteturas de serviços na nuvem, discutindo as d…" at bounding box center [65, 134] width 94 height 10
checkbox input "true"
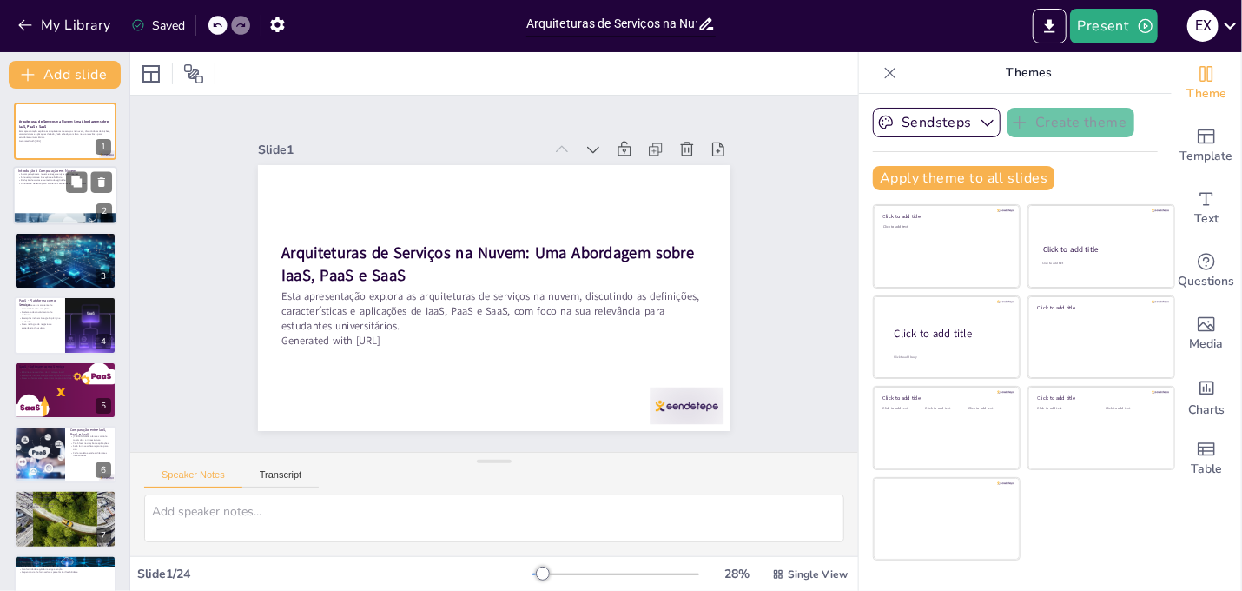
click at [38, 205] on div at bounding box center [65, 196] width 104 height 59
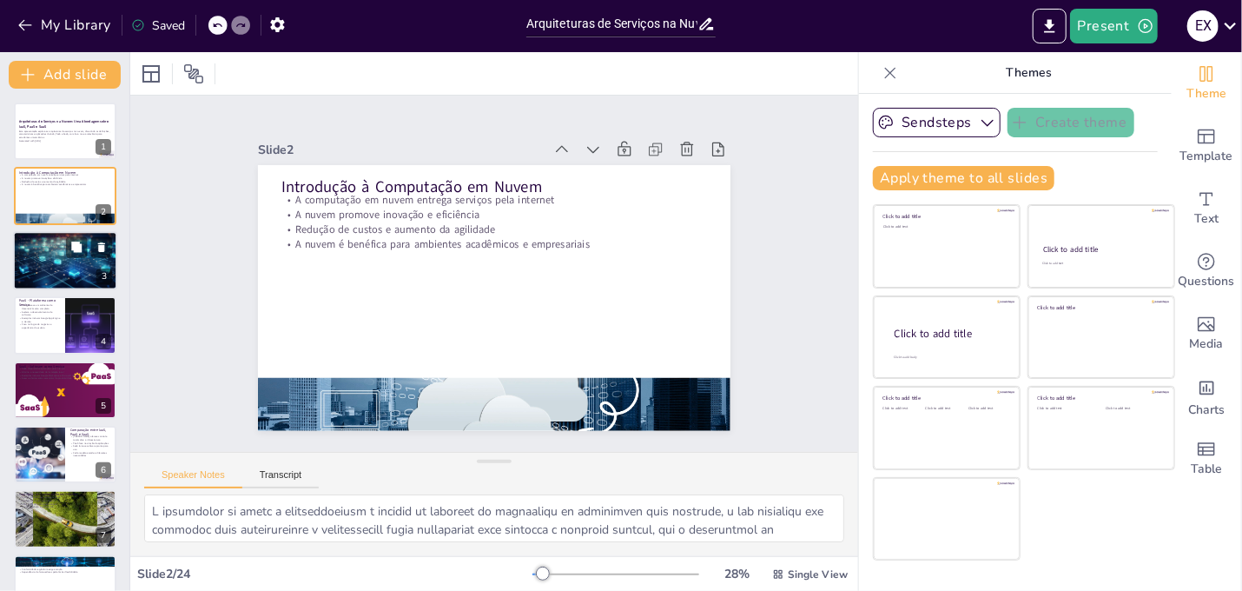
click at [39, 263] on div at bounding box center [65, 260] width 105 height 59
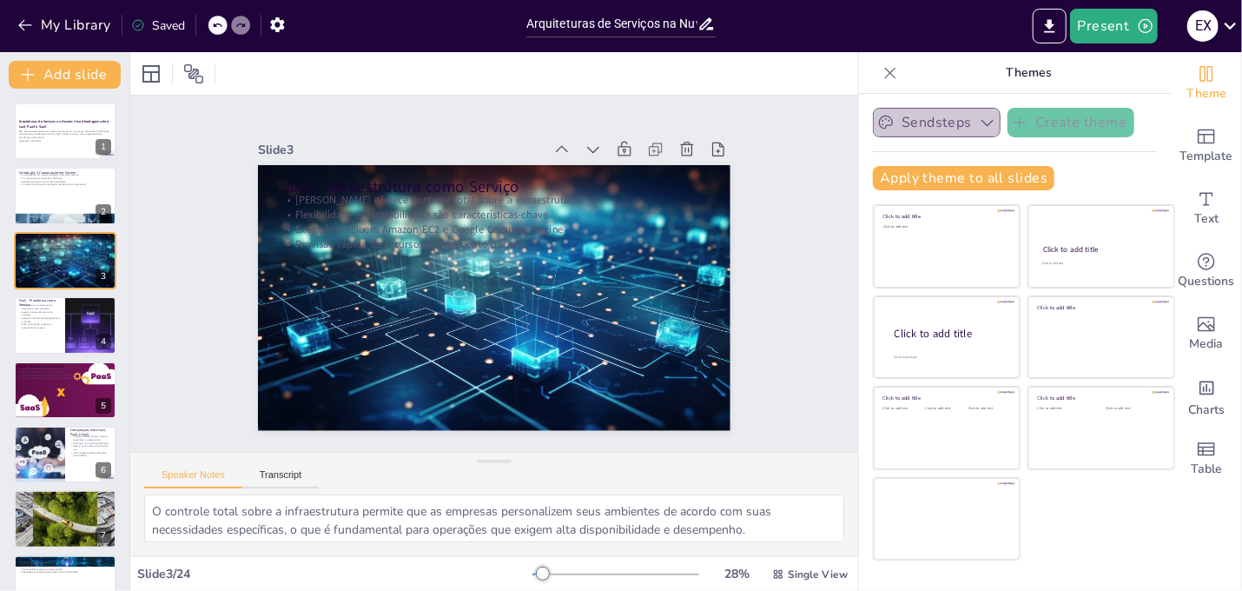
click at [981, 123] on icon "button" at bounding box center [987, 123] width 12 height 7
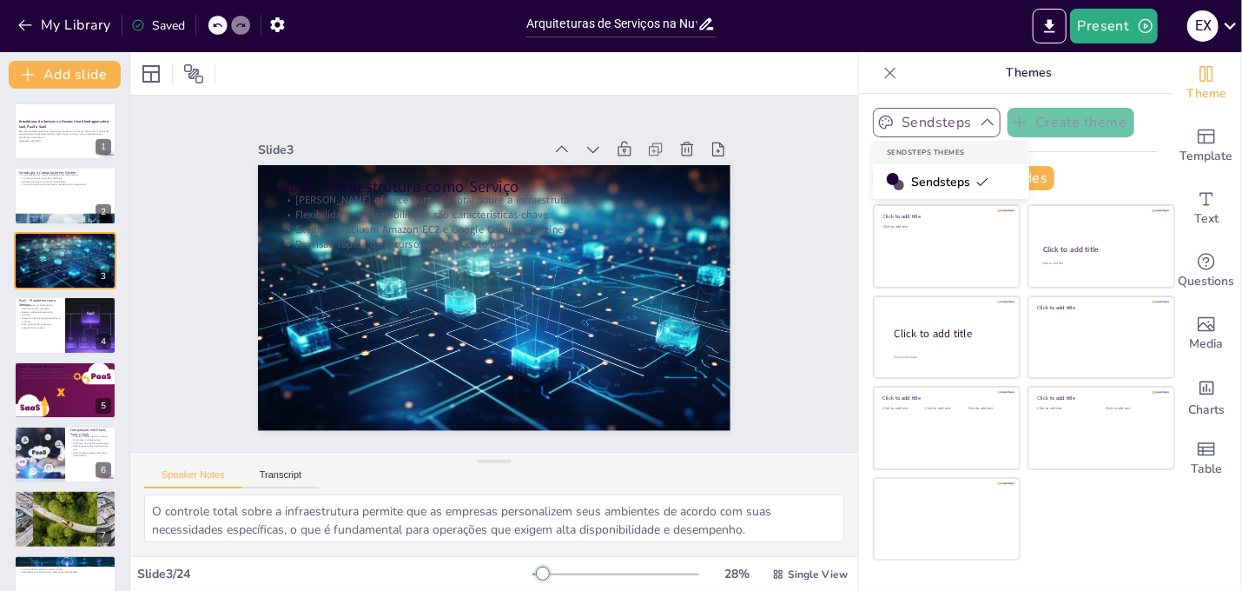
click at [979, 123] on icon "button" at bounding box center [987, 122] width 17 height 17
click at [1053, 33] on icon "Export to PowerPoint" at bounding box center [1050, 26] width 18 height 18
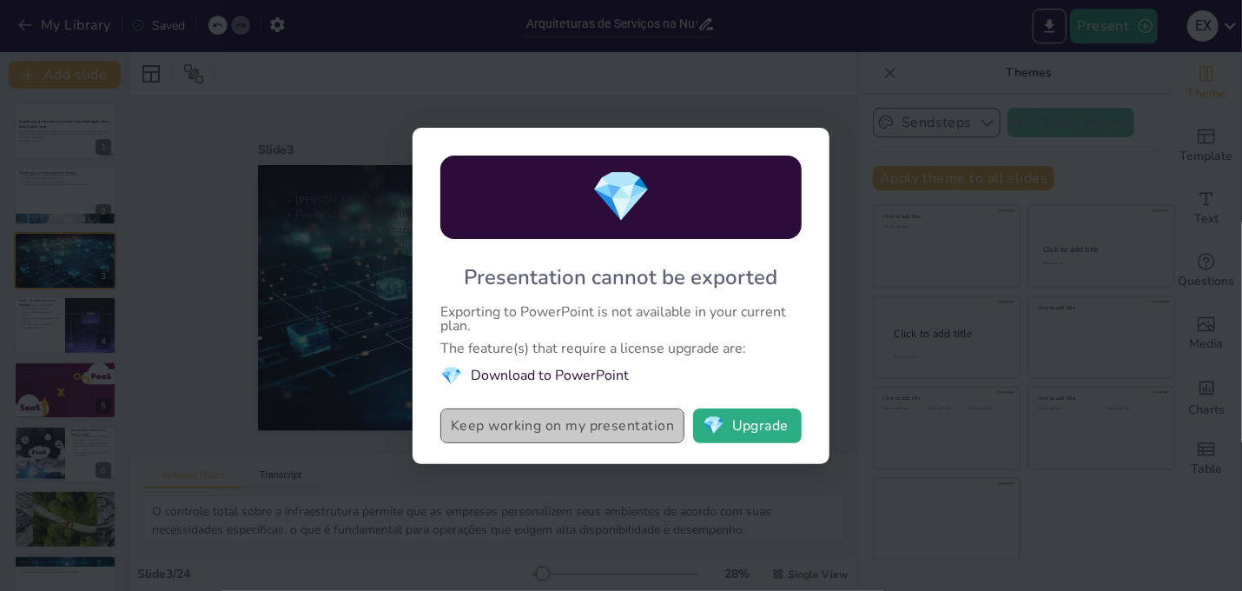
click at [637, 430] on button "Keep working on my presentation" at bounding box center [562, 425] width 244 height 35
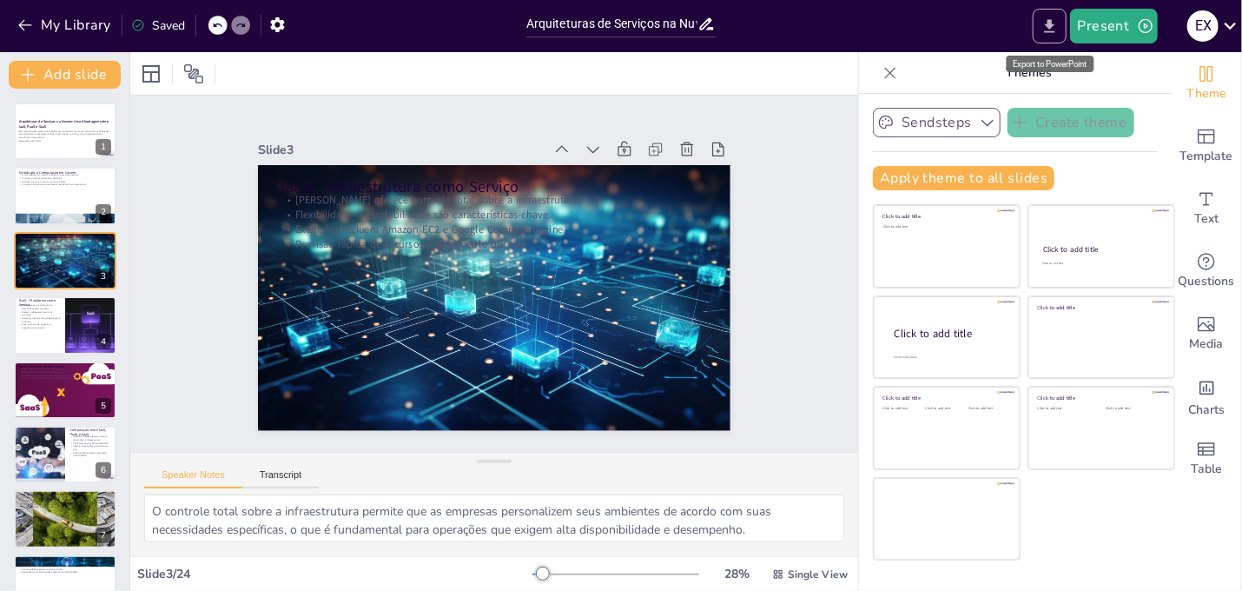
click at [1054, 20] on icon "Export to PowerPoint" at bounding box center [1050, 25] width 10 height 13
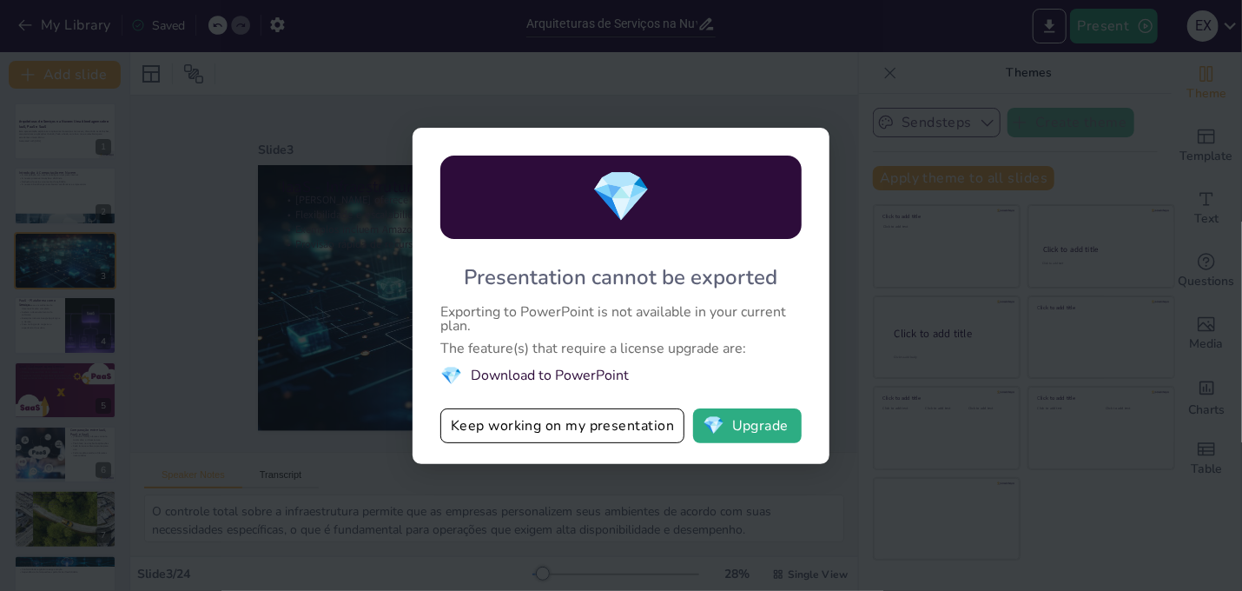
click at [896, 89] on div "💎 Presentation cannot be exported Exporting to PowerPoint is not available in y…" at bounding box center [621, 295] width 1242 height 591
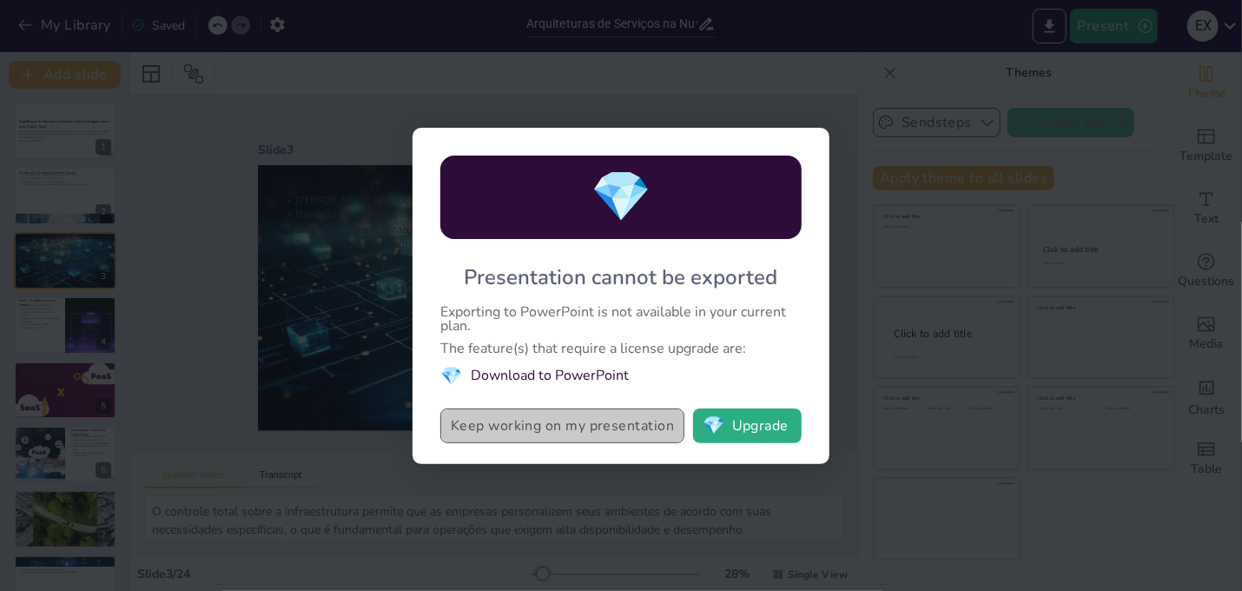
click at [648, 426] on button "Keep working on my presentation" at bounding box center [562, 425] width 244 height 35
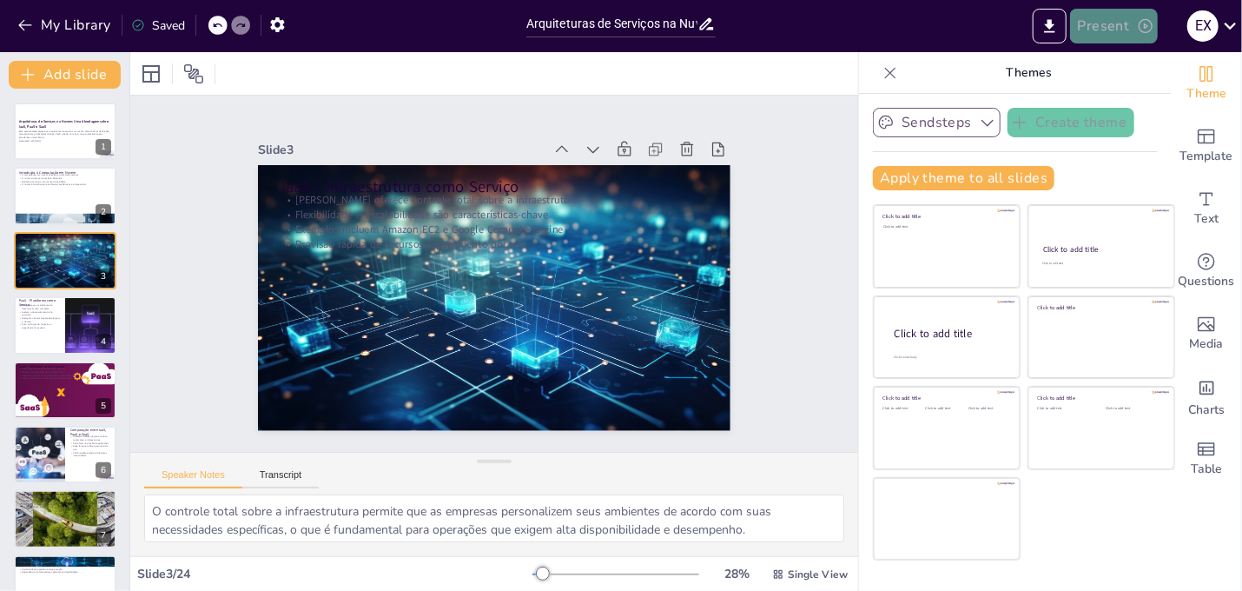
click at [1120, 15] on button "Present" at bounding box center [1113, 26] width 87 height 35
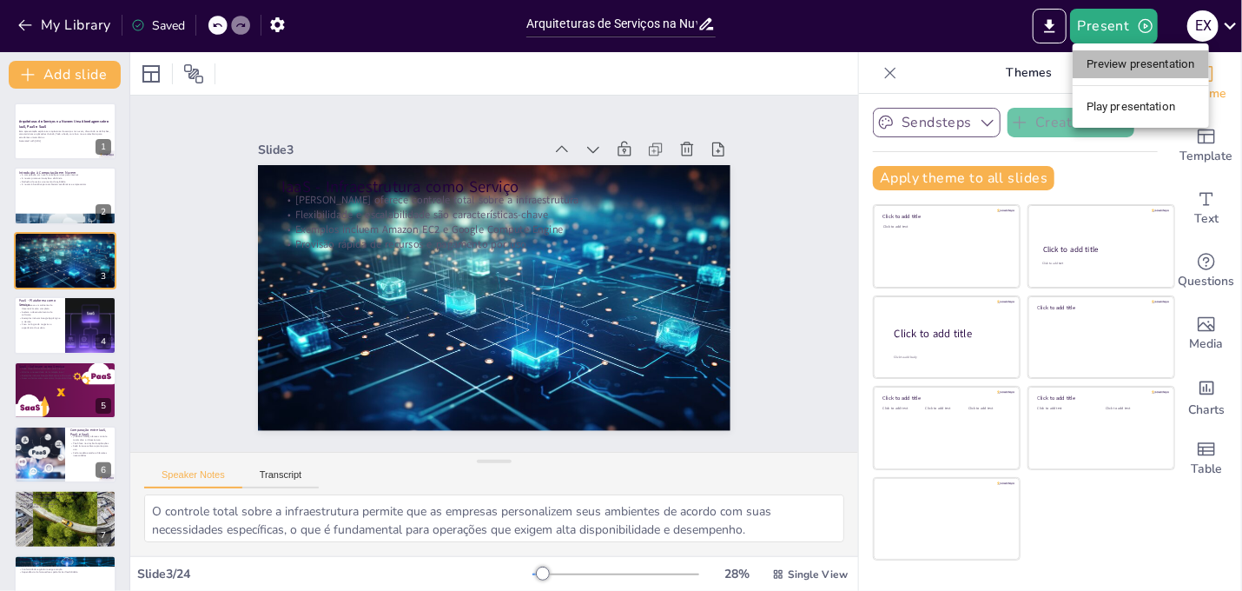
click at [1144, 60] on li "Preview presentation" at bounding box center [1141, 64] width 136 height 28
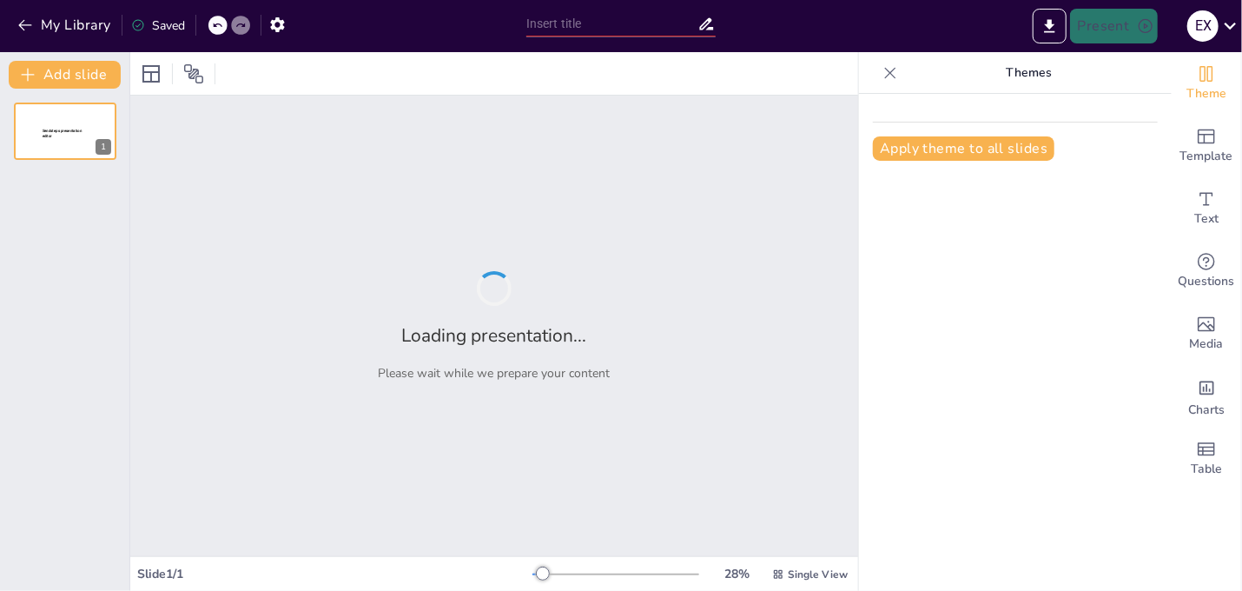
type input "Arquiteturas de Serviços na Nuvem: Uma Abordagem sobre IaaS, PaaS e SaaS"
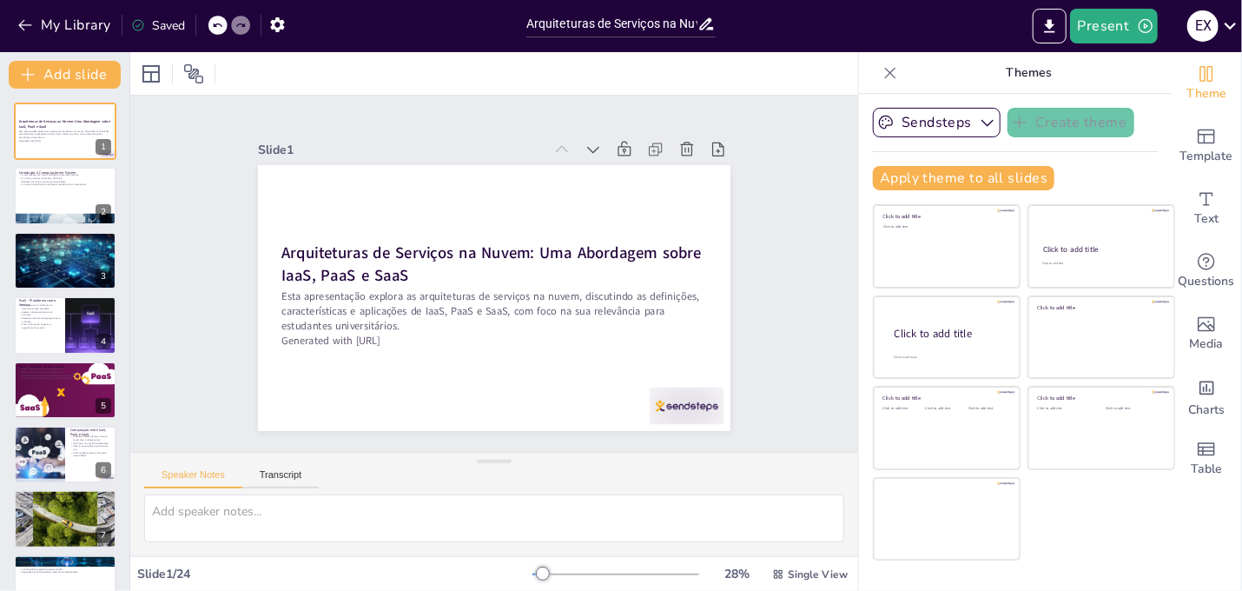
checkbox input "true"
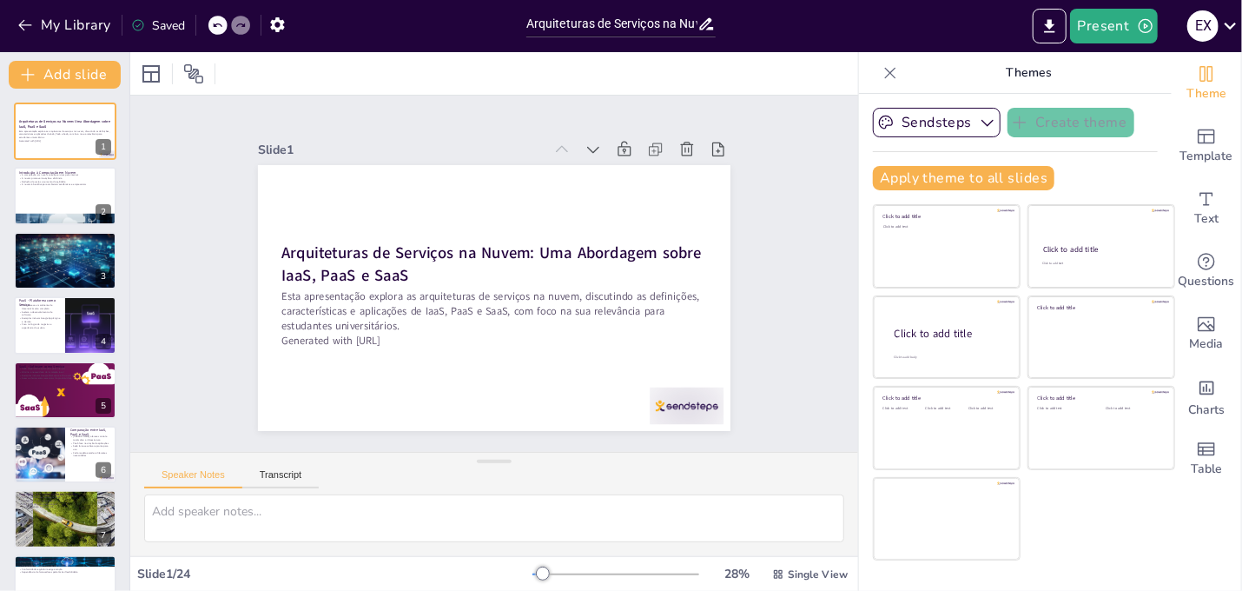
checkbox input "true"
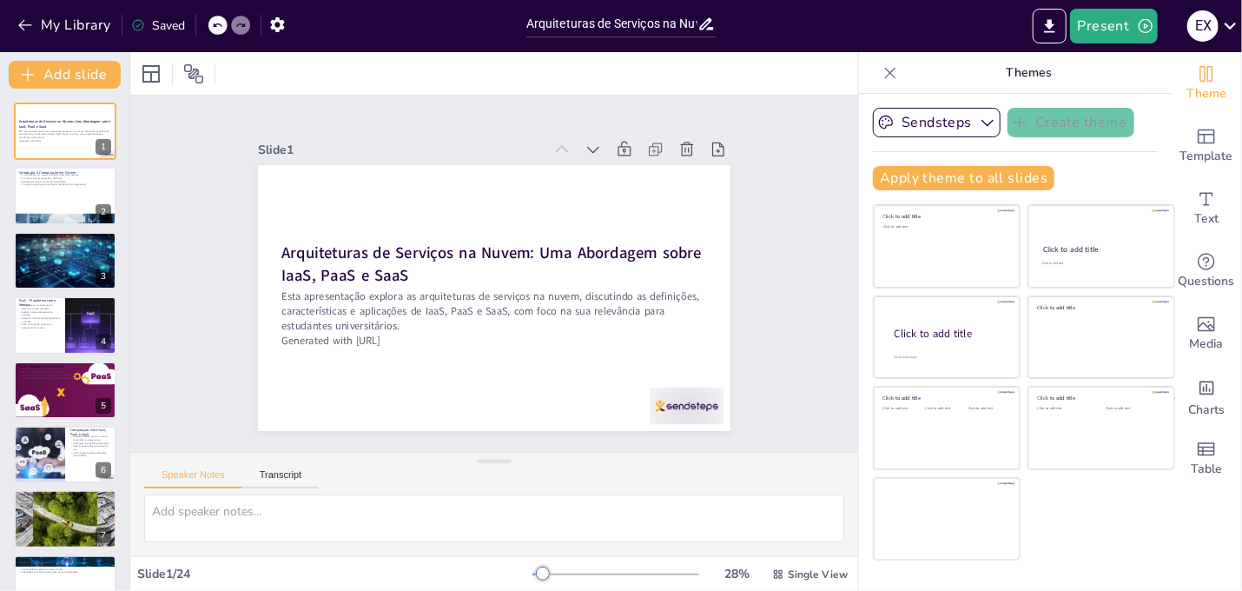
checkbox input "true"
click at [276, 21] on icon "button" at bounding box center [277, 24] width 14 height 15
